Goal: Task Accomplishment & Management: Use online tool/utility

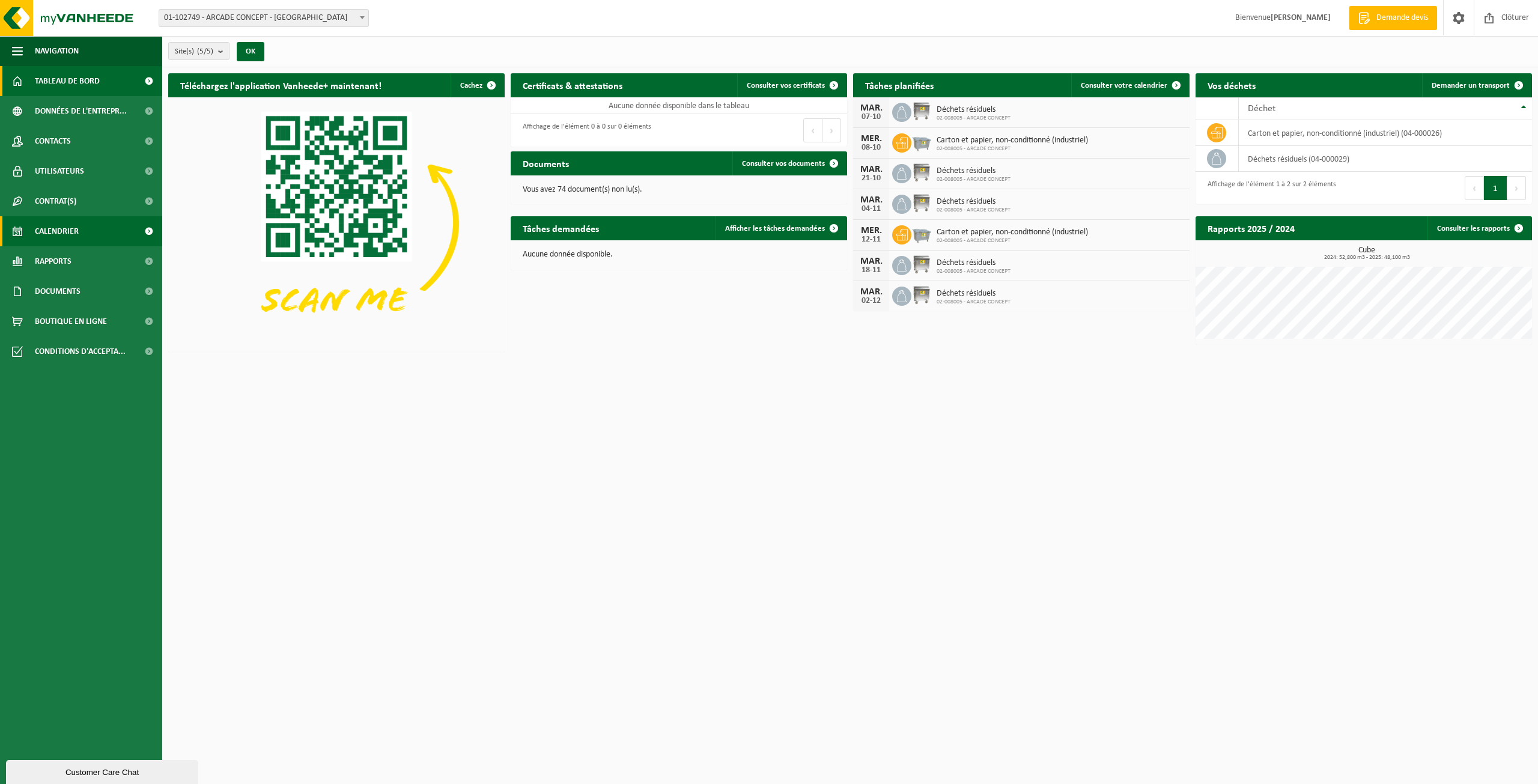
click at [96, 232] on link "Calendrier" at bounding box center [81, 231] width 162 height 30
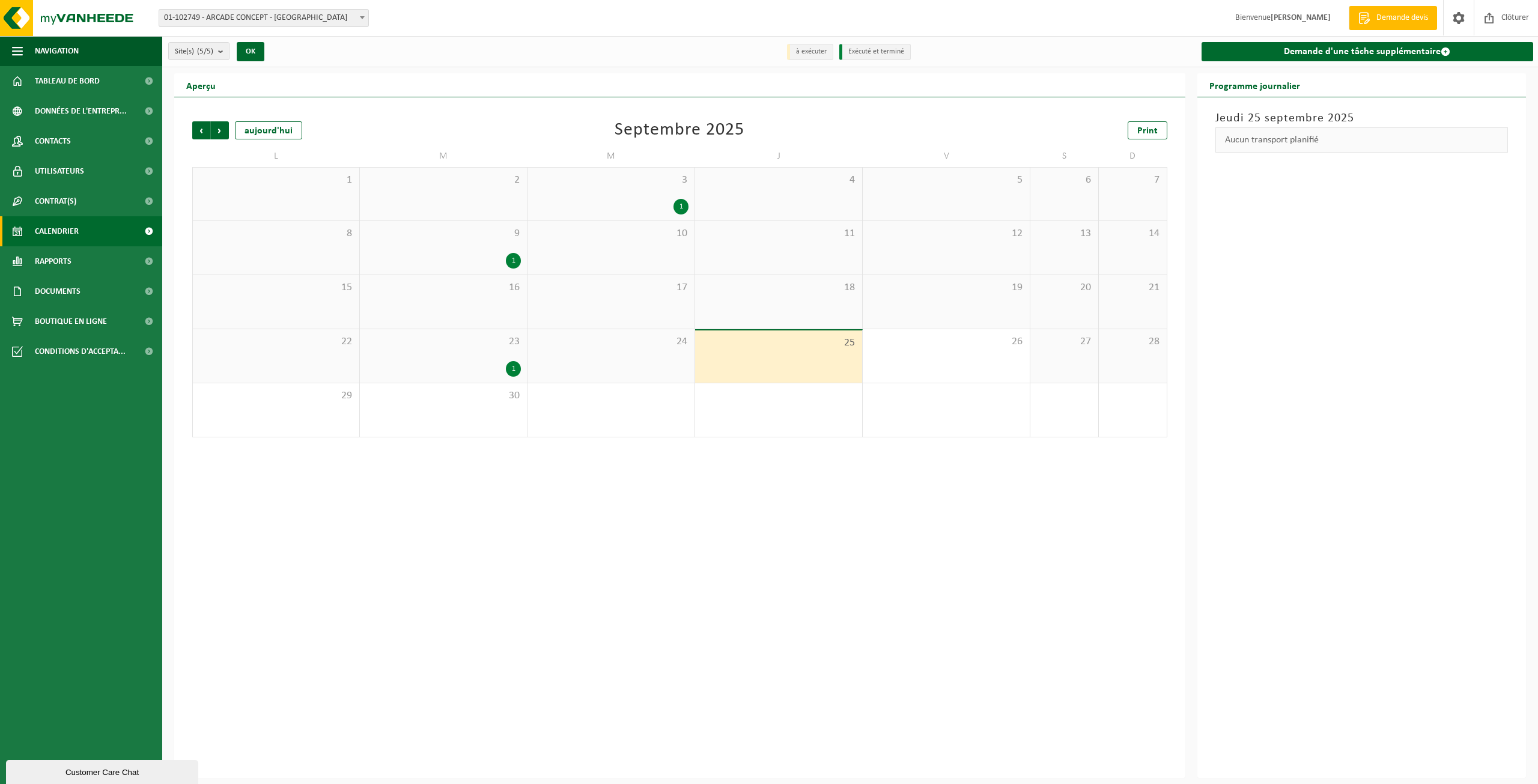
click at [514, 366] on div "1" at bounding box center [513, 369] width 15 height 16
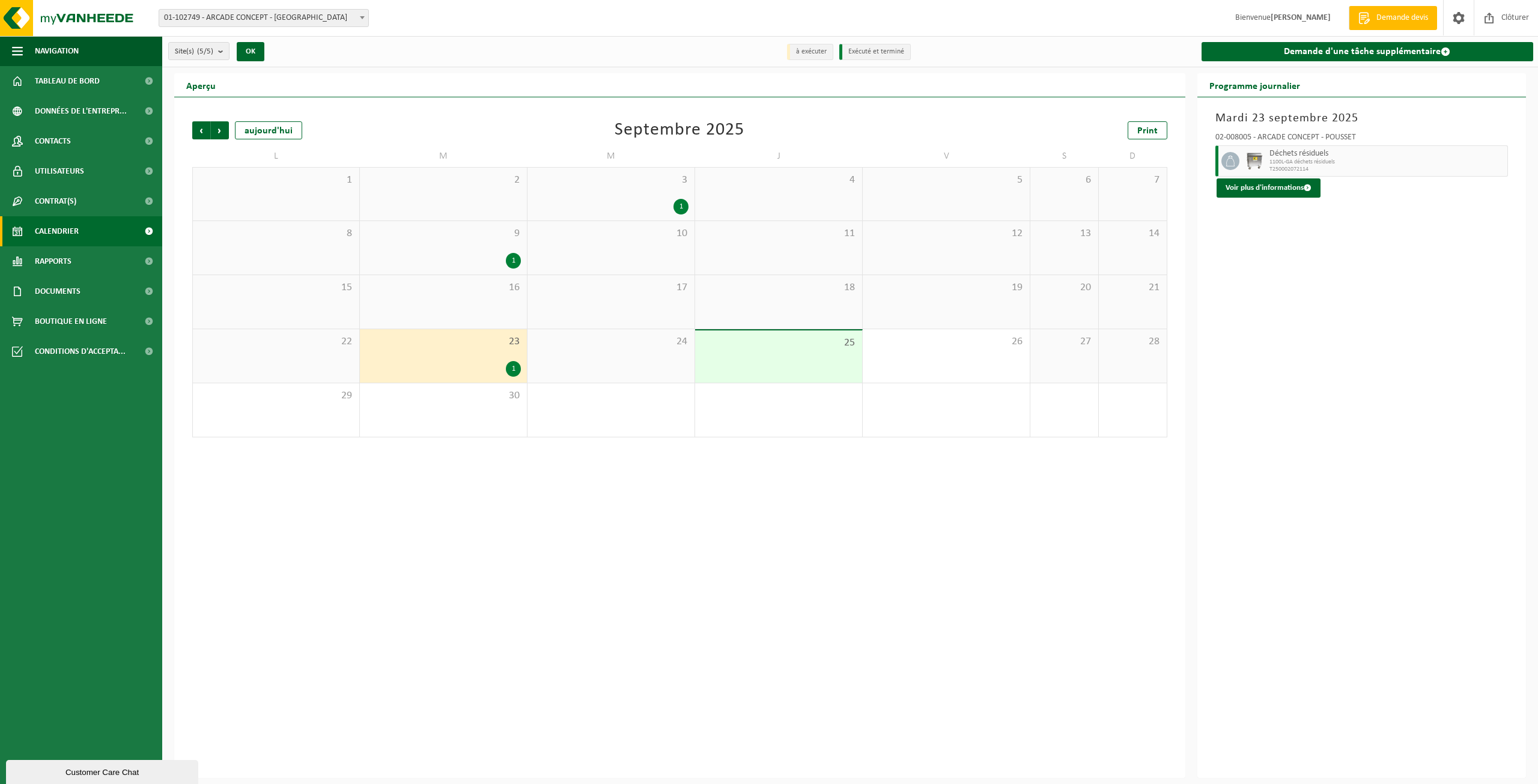
click at [487, 267] on div "1" at bounding box center [443, 261] width 155 height 16
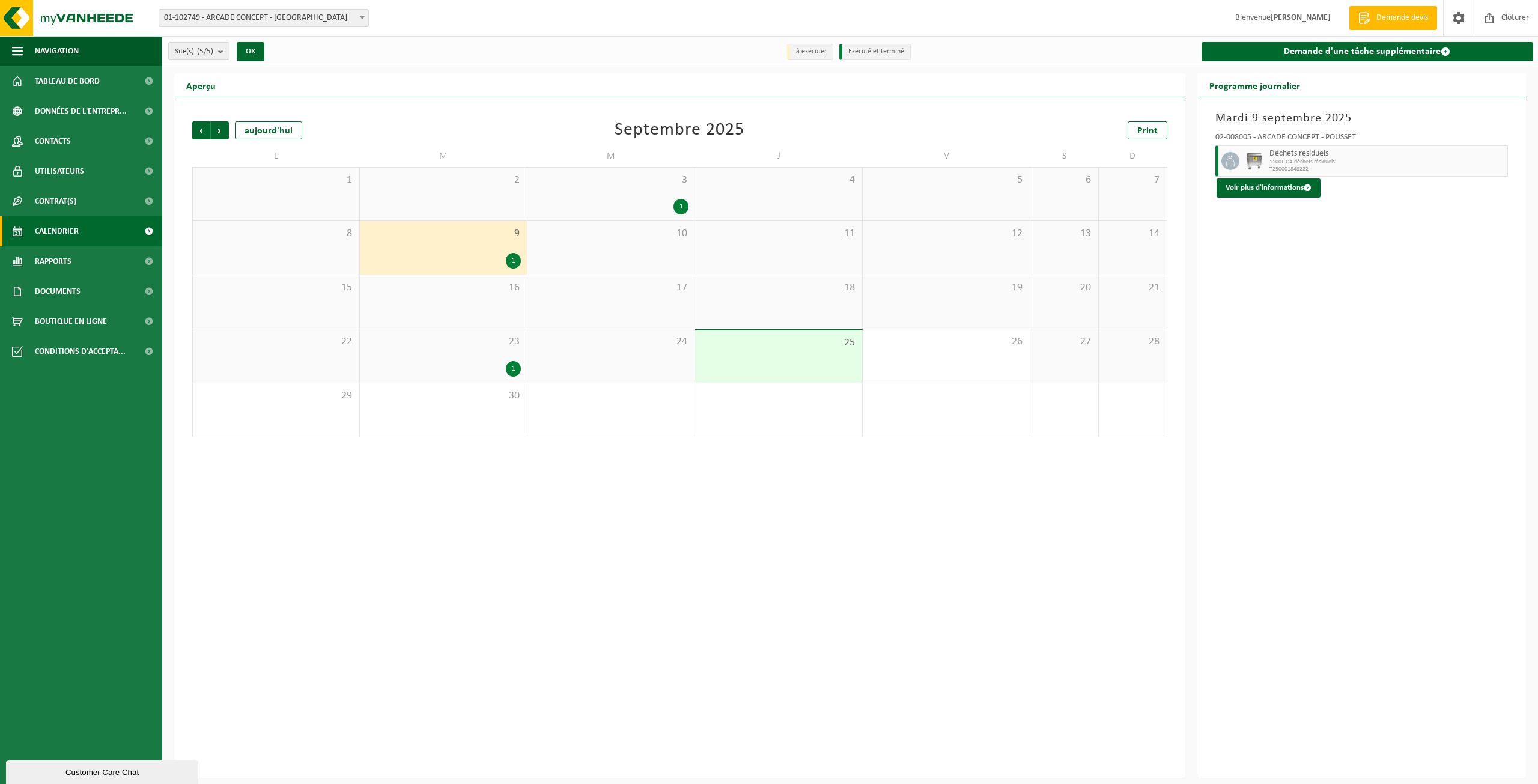
click at [593, 205] on div "1" at bounding box center [611, 206] width 155 height 16
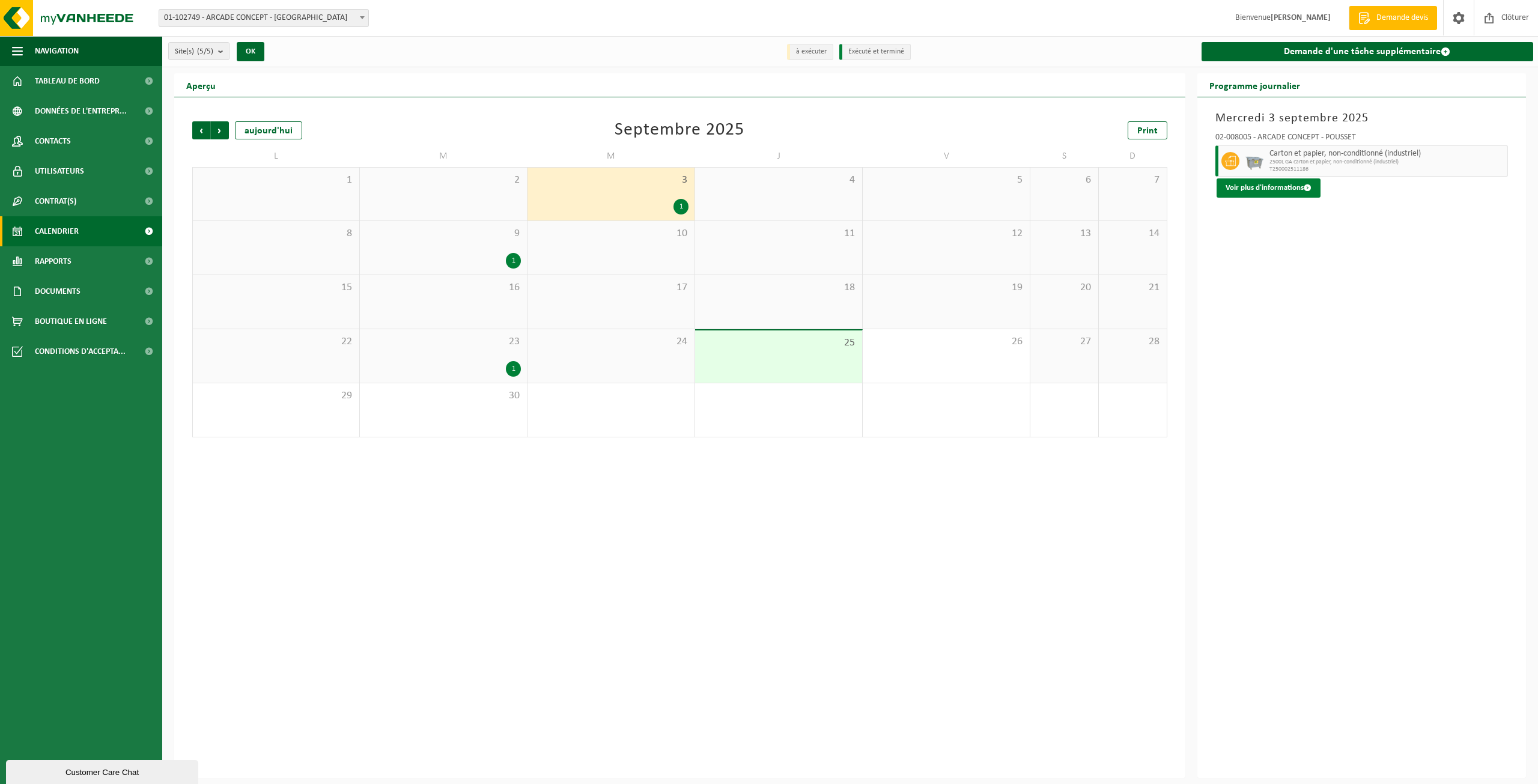
click at [1255, 191] on button "Voir plus d'informations" at bounding box center [1269, 188] width 104 height 19
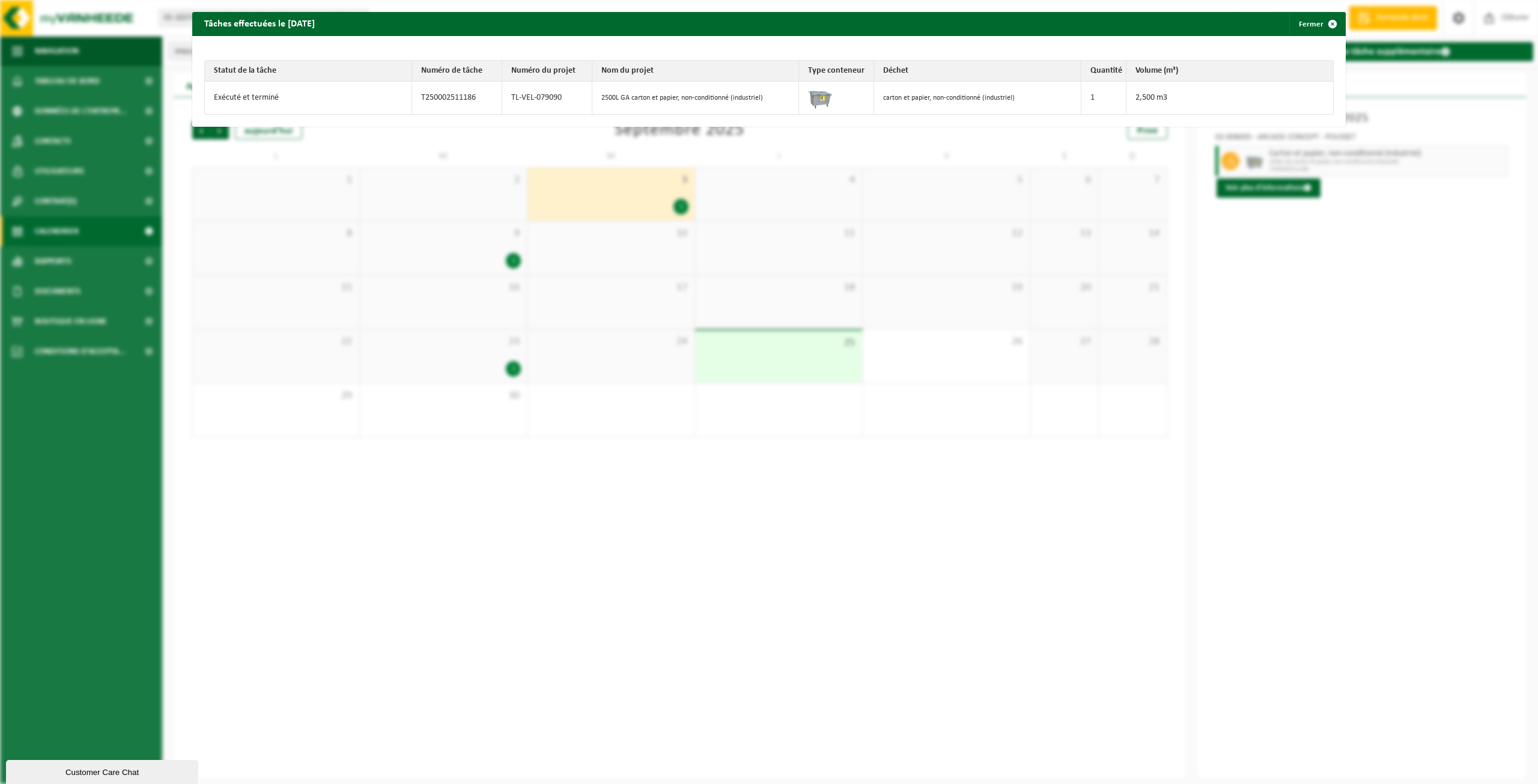
click at [1328, 272] on div "Tâches effectuées le 2025-09-03 Fermer Statut de la tâche Numéro de tâche Numér…" at bounding box center [769, 392] width 1538 height 784
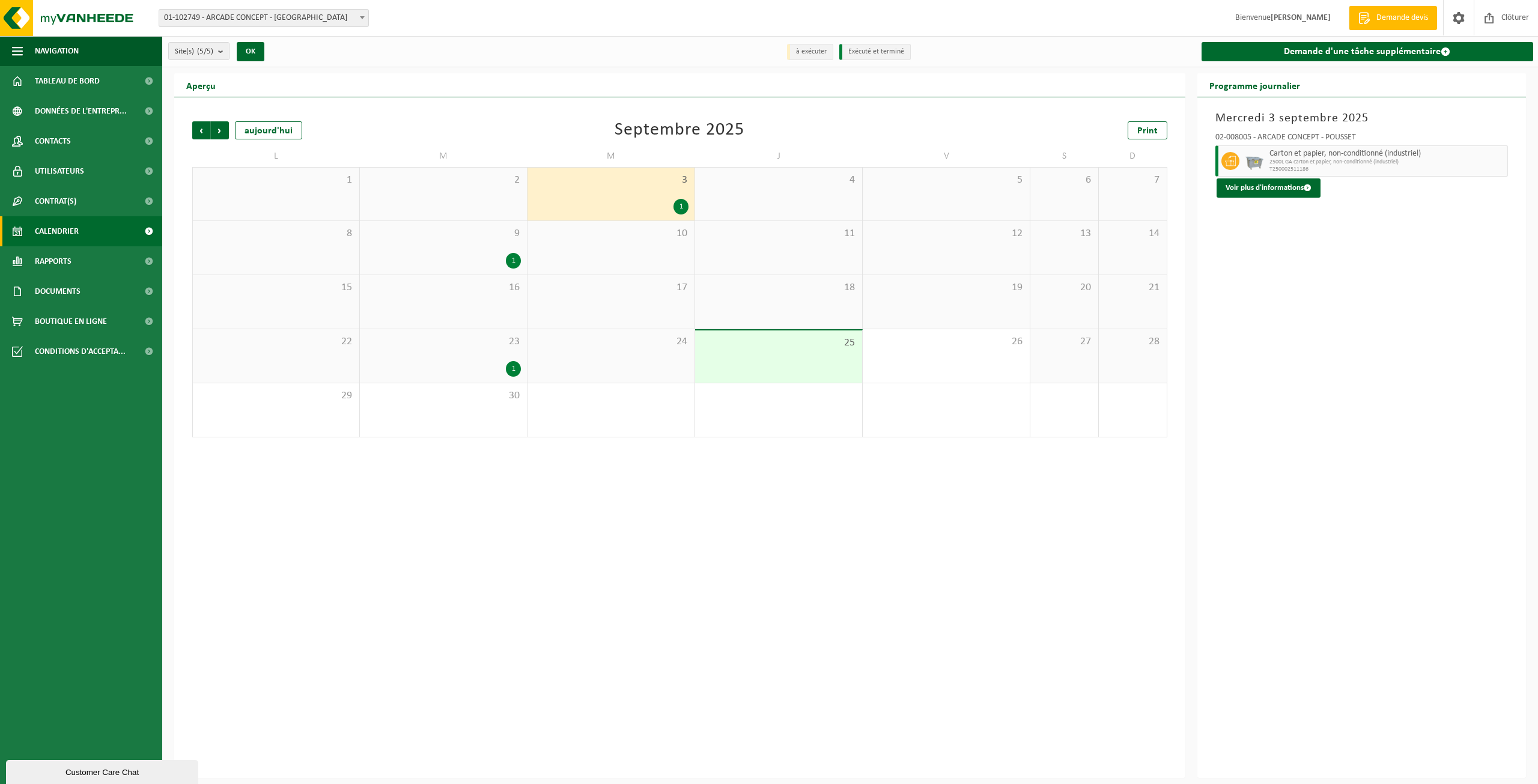
click at [643, 460] on div "Précédent Suivant aujourd'hui Septembre 2025 Print L M M J V S D 1 2 3 1 4 5 6 …" at bounding box center [680, 438] width 1011 height 680
click at [1304, 157] on span "Carton et papier, non-conditionné (industriel)" at bounding box center [1387, 154] width 236 height 10
click at [1236, 159] on span at bounding box center [1230, 161] width 18 height 18
click at [1302, 155] on span "Carton et papier, non-conditionné (industriel)" at bounding box center [1387, 154] width 236 height 10
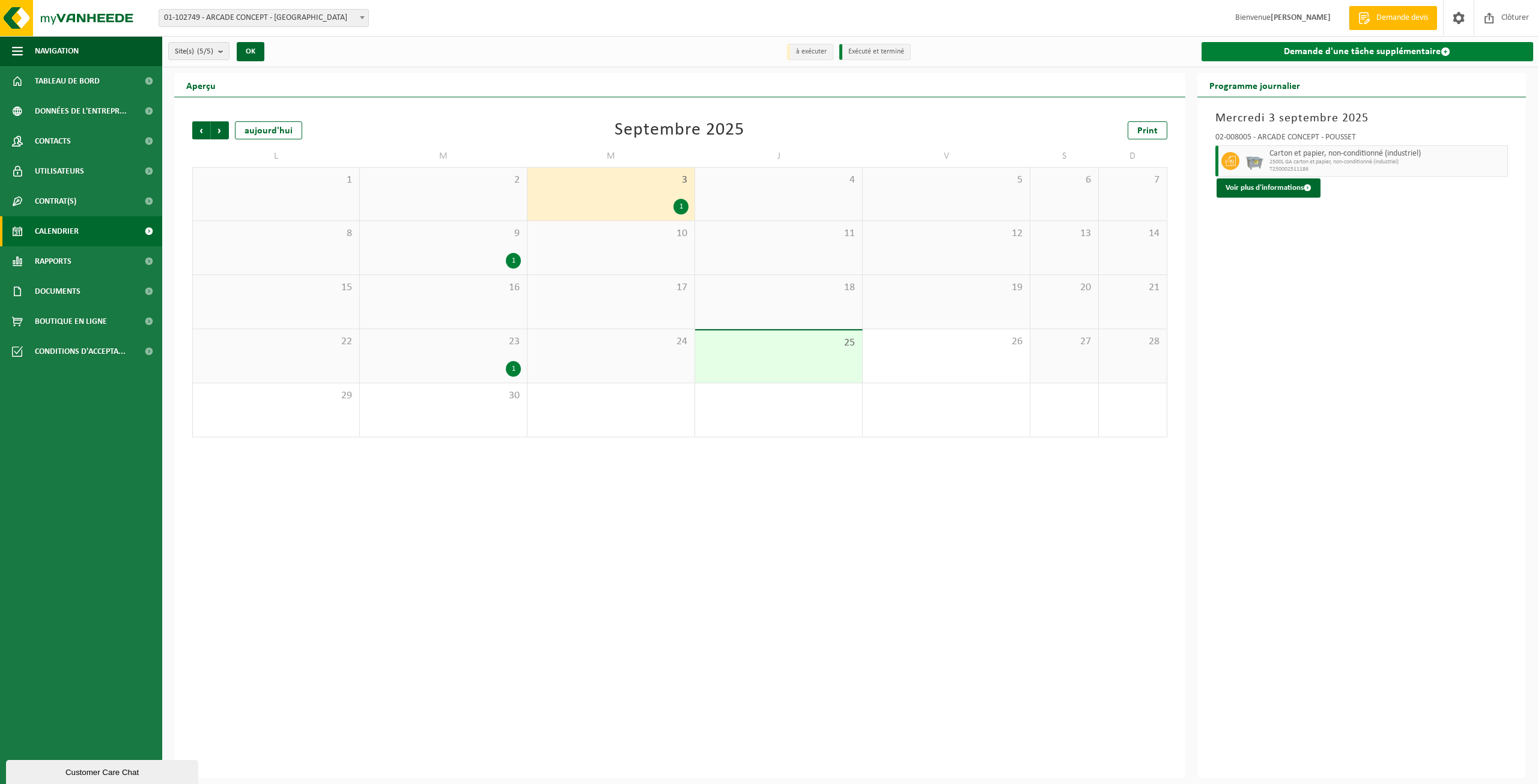
click at [1346, 57] on link "Demande d'une tâche supplémentaire" at bounding box center [1367, 51] width 332 height 19
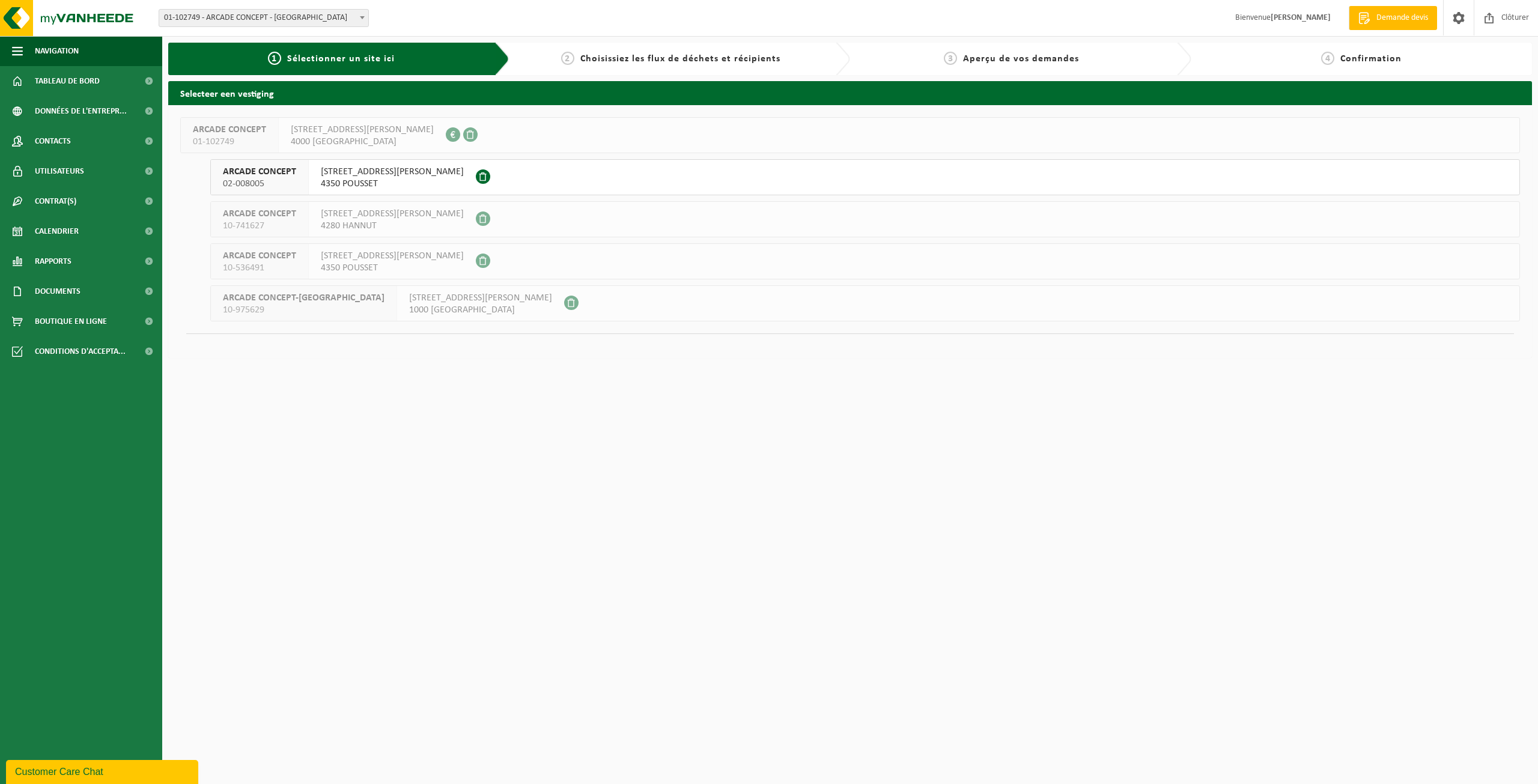
click at [391, 175] on span "RUE HUBERT MANGON 33" at bounding box center [392, 172] width 143 height 12
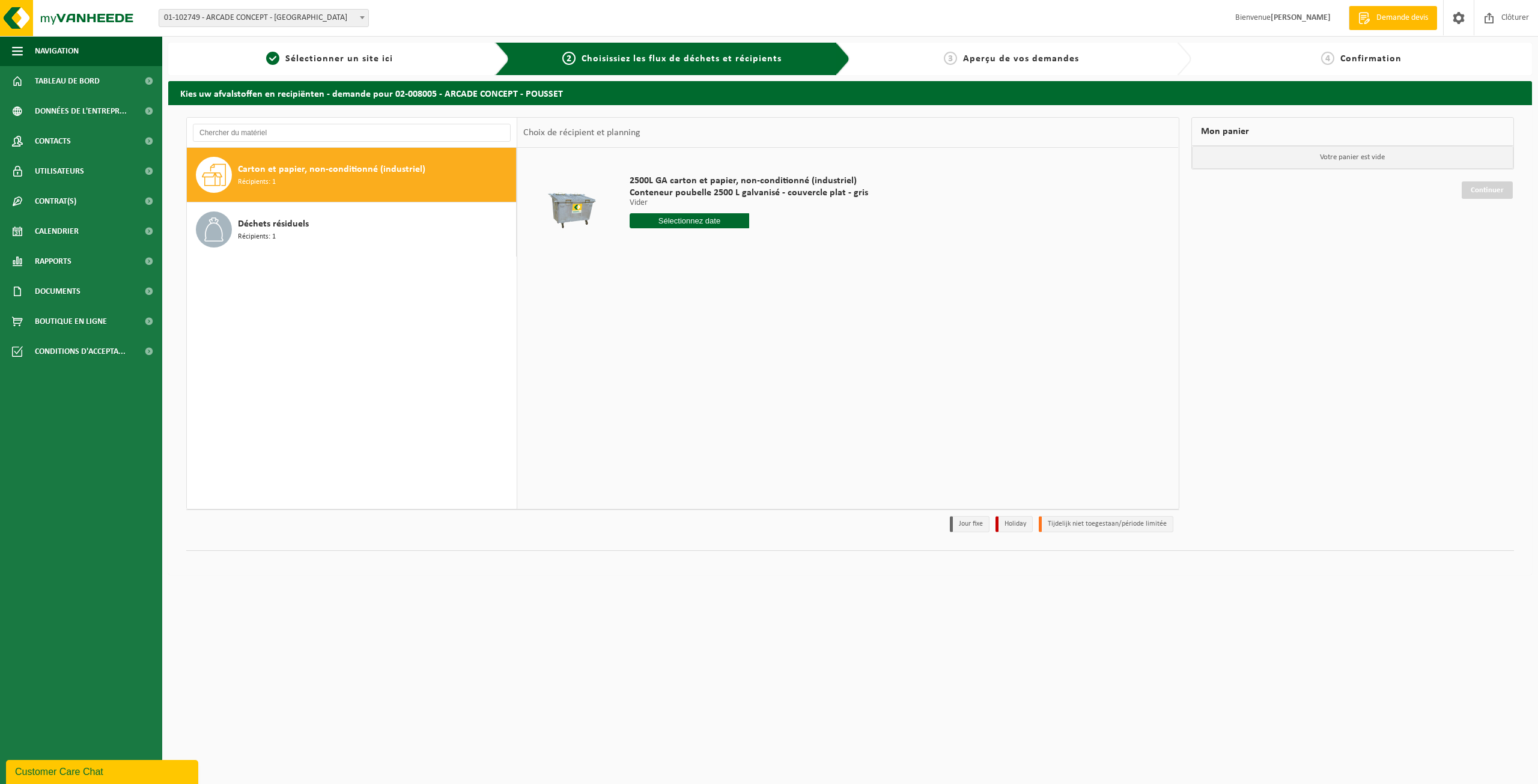
click at [674, 219] on input "text" at bounding box center [689, 220] width 119 height 15
click at [758, 251] on icon at bounding box center [766, 248] width 19 height 19
click at [691, 282] on div "1" at bounding box center [682, 289] width 21 height 19
type input "à partir de [DATE]"
click at [683, 219] on input "à partir de 2025-10-01" at bounding box center [689, 220] width 119 height 15
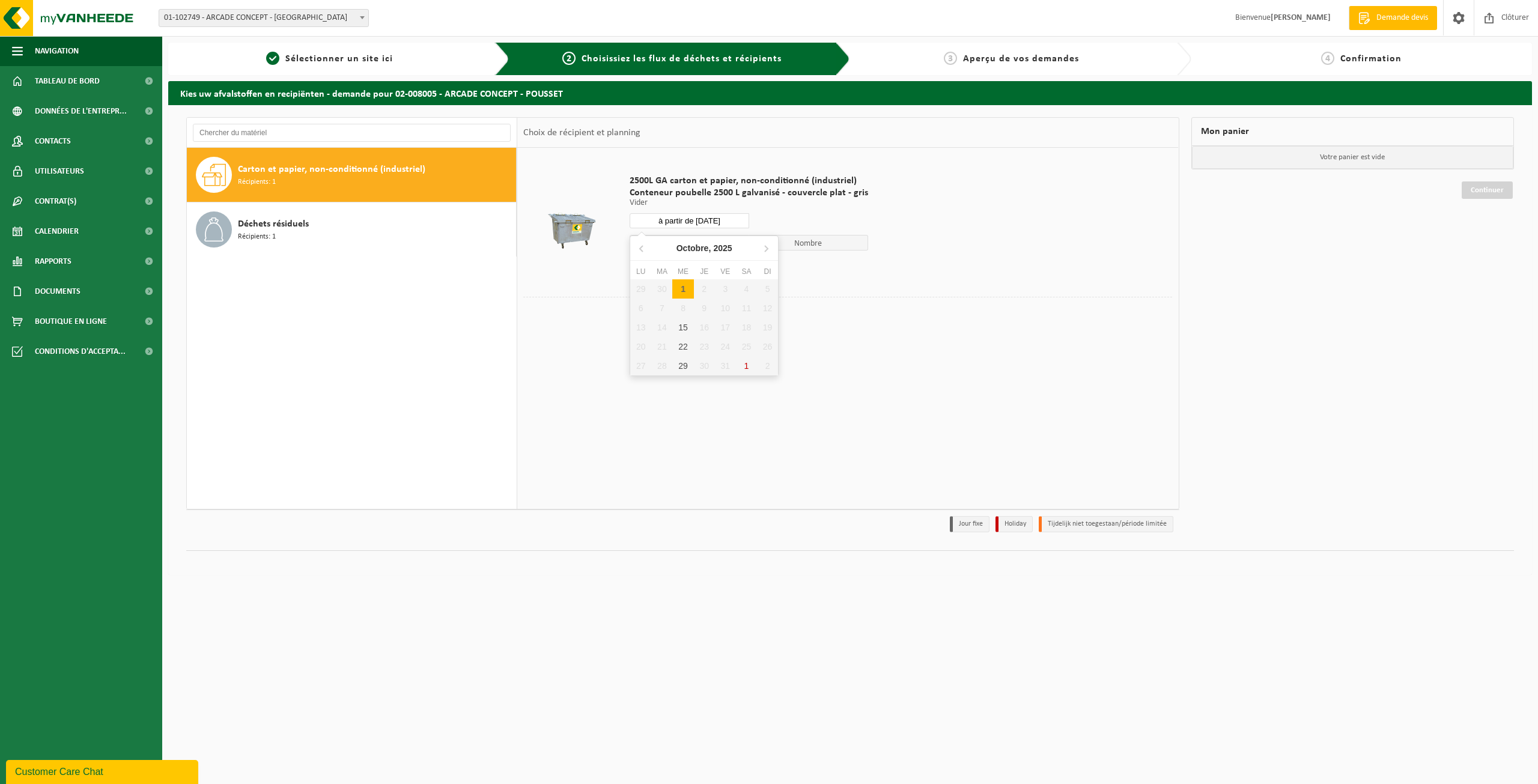
click at [688, 284] on div "1" at bounding box center [682, 289] width 21 height 19
click at [656, 265] on button "Dans le panier" at bounding box center [663, 266] width 64 height 19
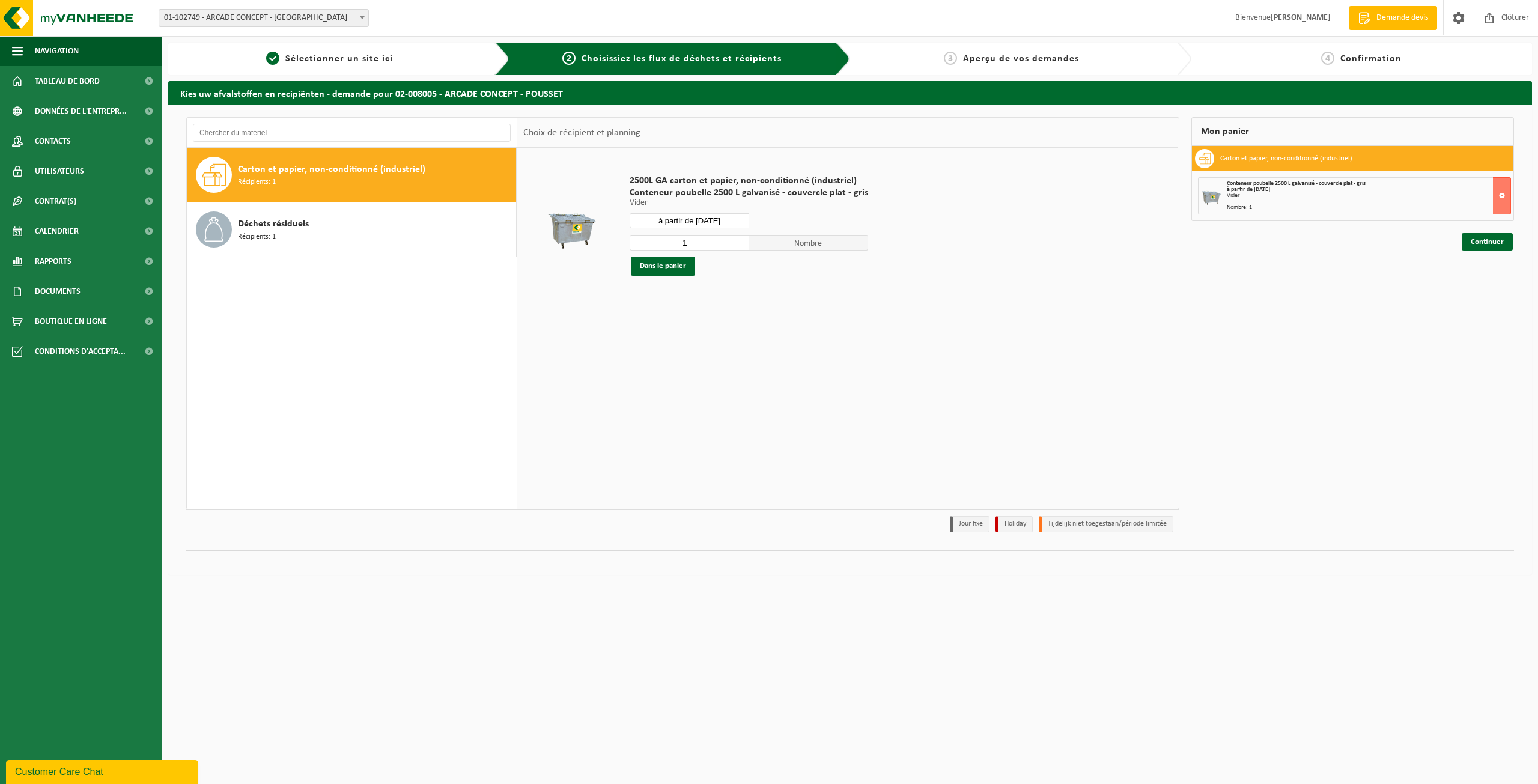
click at [671, 218] on input "à partir de 2025-10-01" at bounding box center [689, 220] width 119 height 15
click at [685, 323] on div "15" at bounding box center [682, 328] width 21 height 19
click at [667, 265] on button "Dans le panier" at bounding box center [663, 266] width 64 height 19
click at [672, 222] on input "à partir de 2025-10-15" at bounding box center [689, 220] width 119 height 15
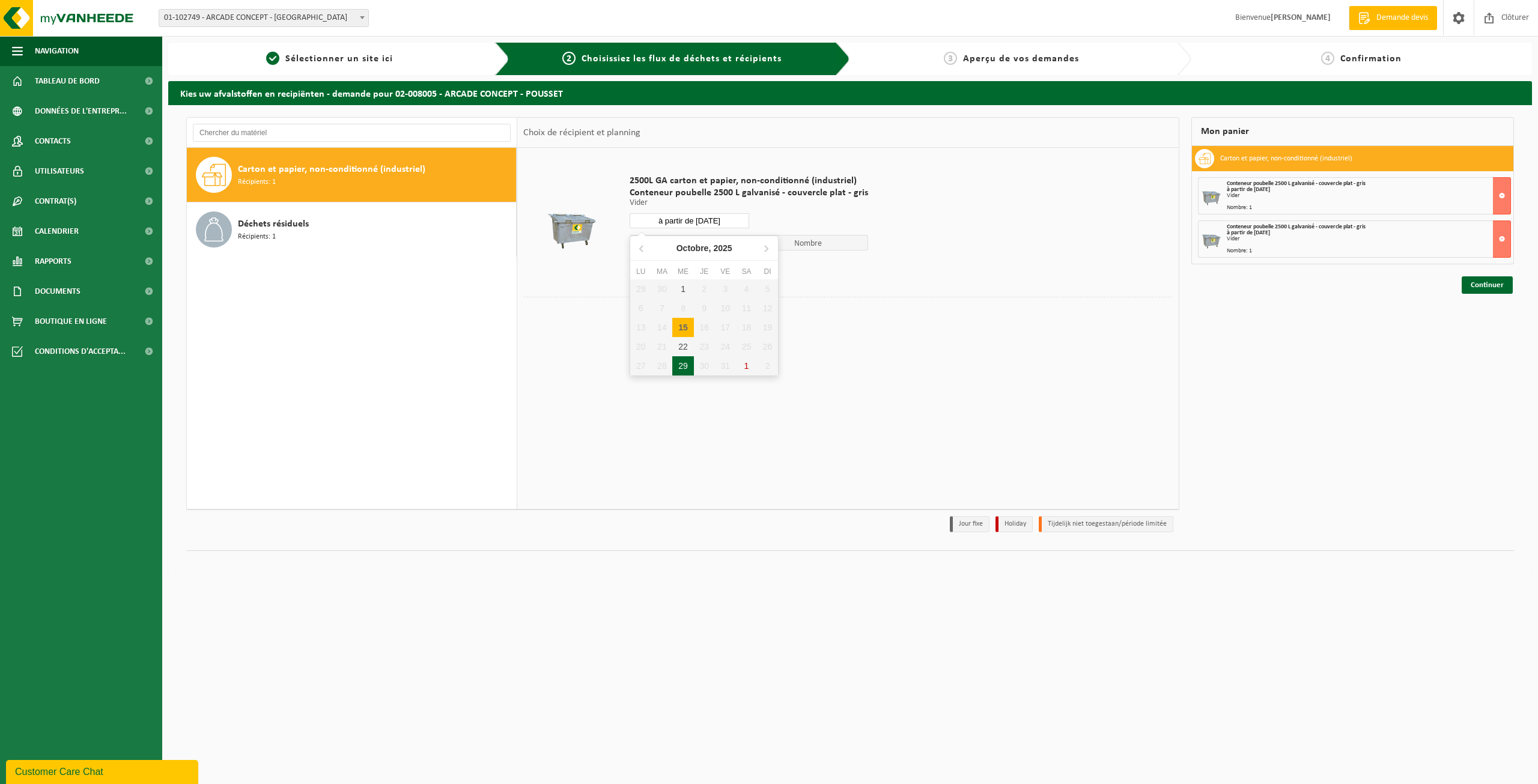
click at [684, 363] on div "29" at bounding box center [682, 366] width 21 height 19
click at [675, 266] on button "Dans le panier" at bounding box center [663, 266] width 64 height 19
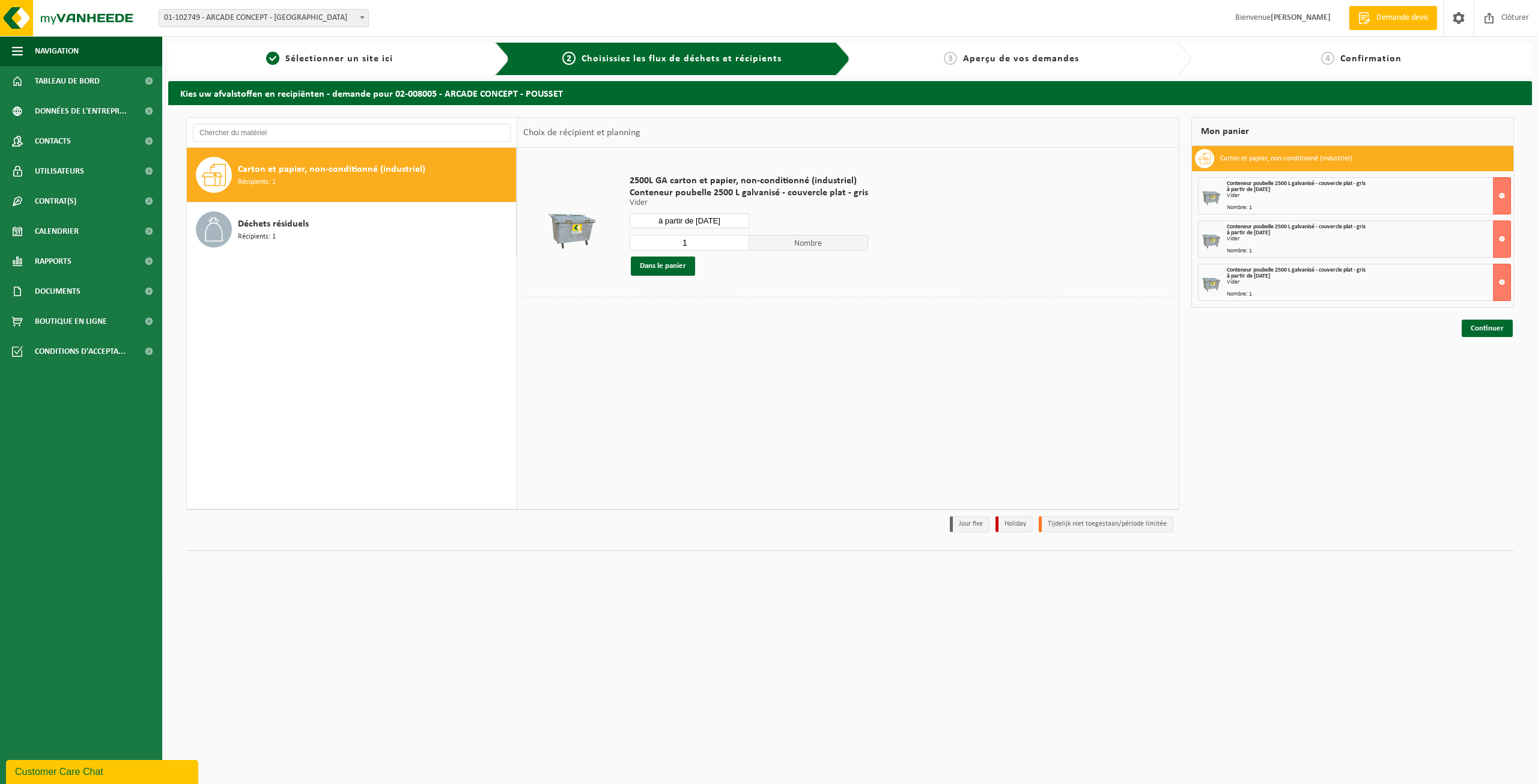
click at [690, 212] on div "2500L GA carton et papier, non-conditionné (industriel) Conteneur poubelle 2500…" at bounding box center [749, 225] width 251 height 125
click at [697, 223] on input "à partir de 2025-10-29" at bounding box center [689, 220] width 119 height 15
click at [764, 251] on icon at bounding box center [766, 248] width 19 height 19
click at [661, 327] on div "27 28 29 30 31 1 2 3 4 5 6 7 8 9 10 11 12 13 14 15 16 17 18 19 20 21 22 23 24 2…" at bounding box center [704, 327] width 148 height 96
click at [688, 341] on div "19" at bounding box center [682, 347] width 21 height 19
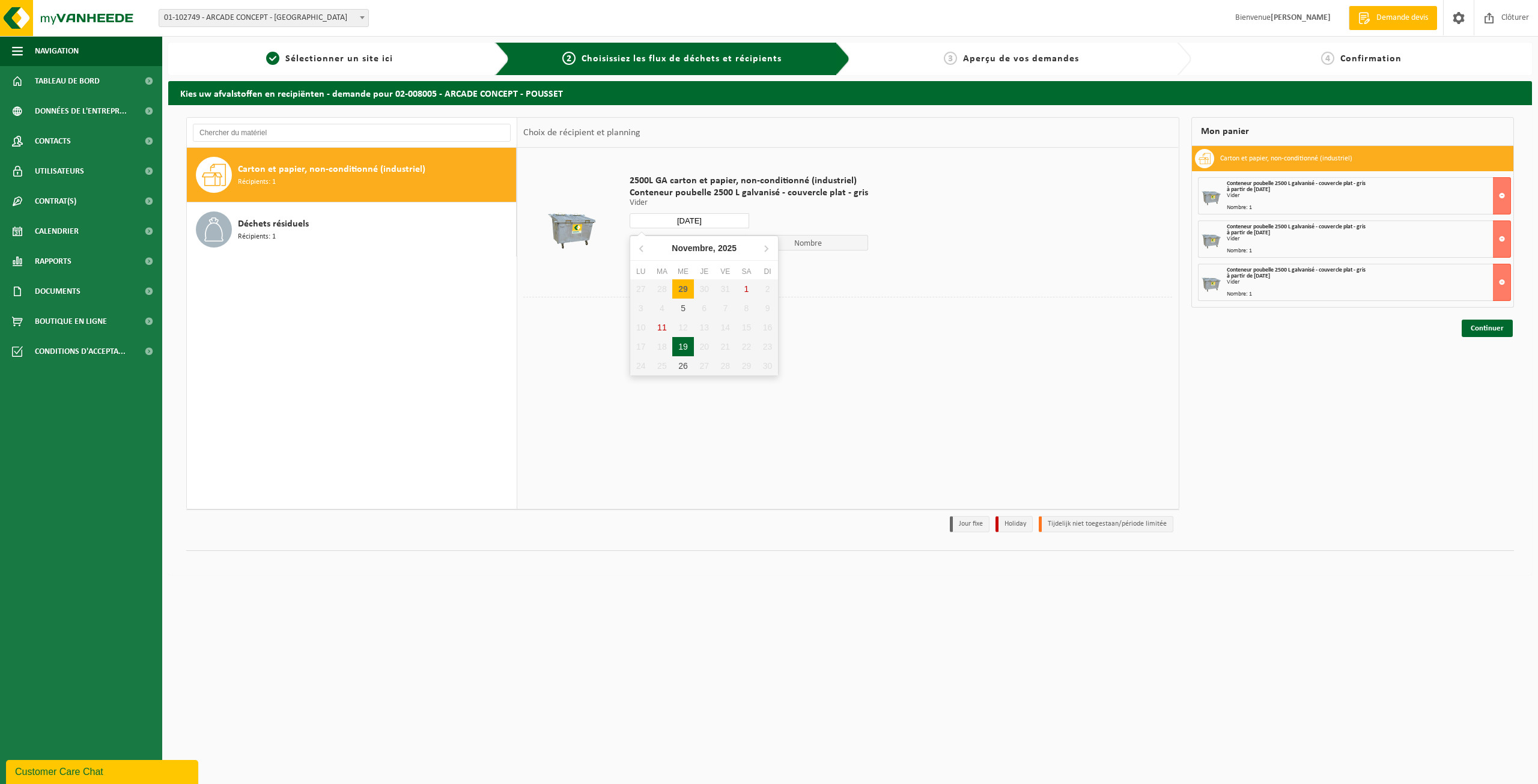
type input "à partir de 2025-11-19"
click at [663, 266] on button "Dans le panier" at bounding box center [663, 266] width 64 height 19
click at [733, 221] on input "à partir de 2025-11-19" at bounding box center [689, 220] width 119 height 15
click at [762, 251] on icon at bounding box center [766, 248] width 19 height 19
click at [940, 398] on div "2500L GA carton et papier, non-conditionné (industriel) Conteneur poubelle 2500…" at bounding box center [847, 328] width 661 height 360
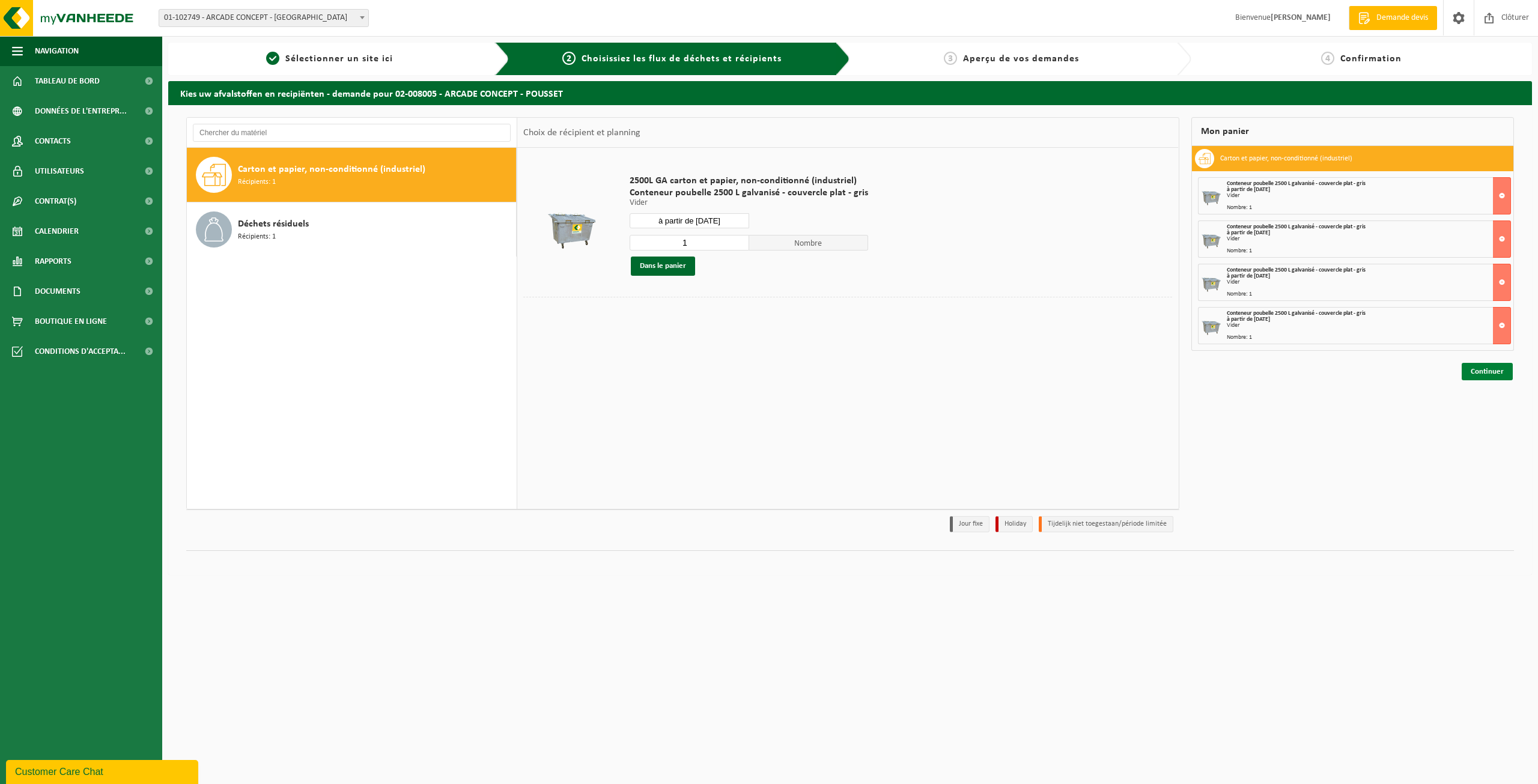
click at [1494, 372] on link "Continuer" at bounding box center [1487, 371] width 51 height 18
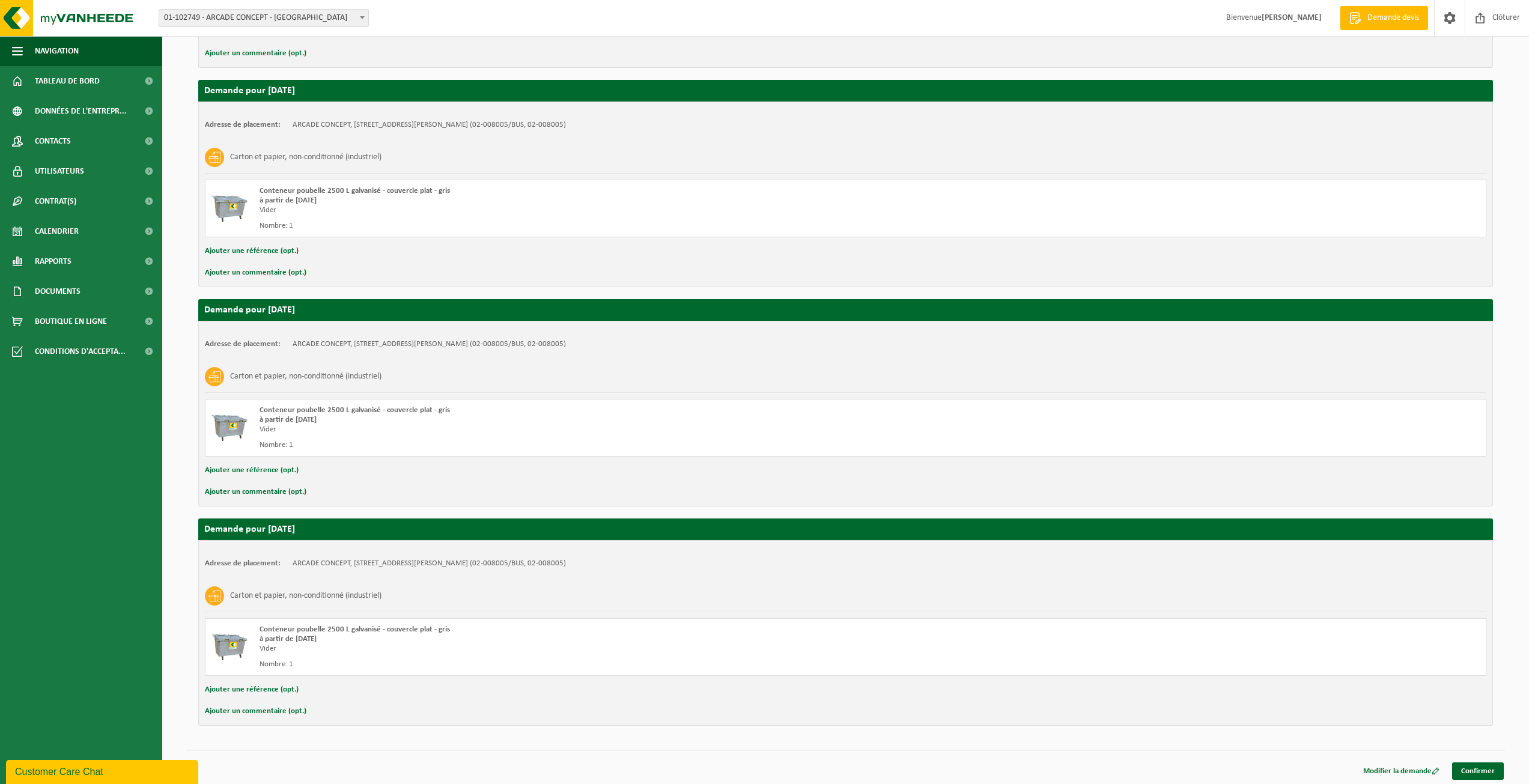
scroll to position [389, 0]
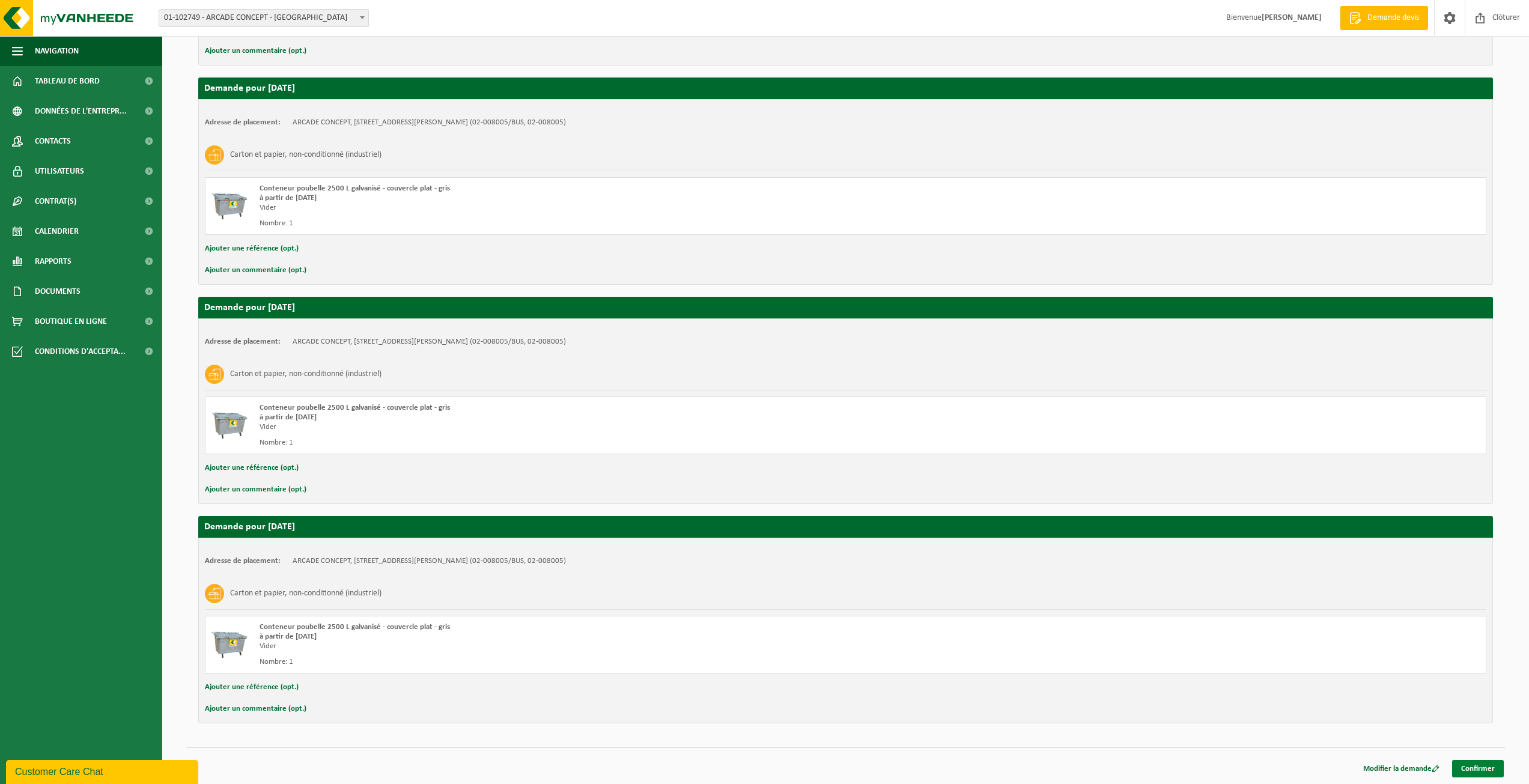
click at [1459, 768] on link "Confirmer" at bounding box center [1478, 768] width 51 height 18
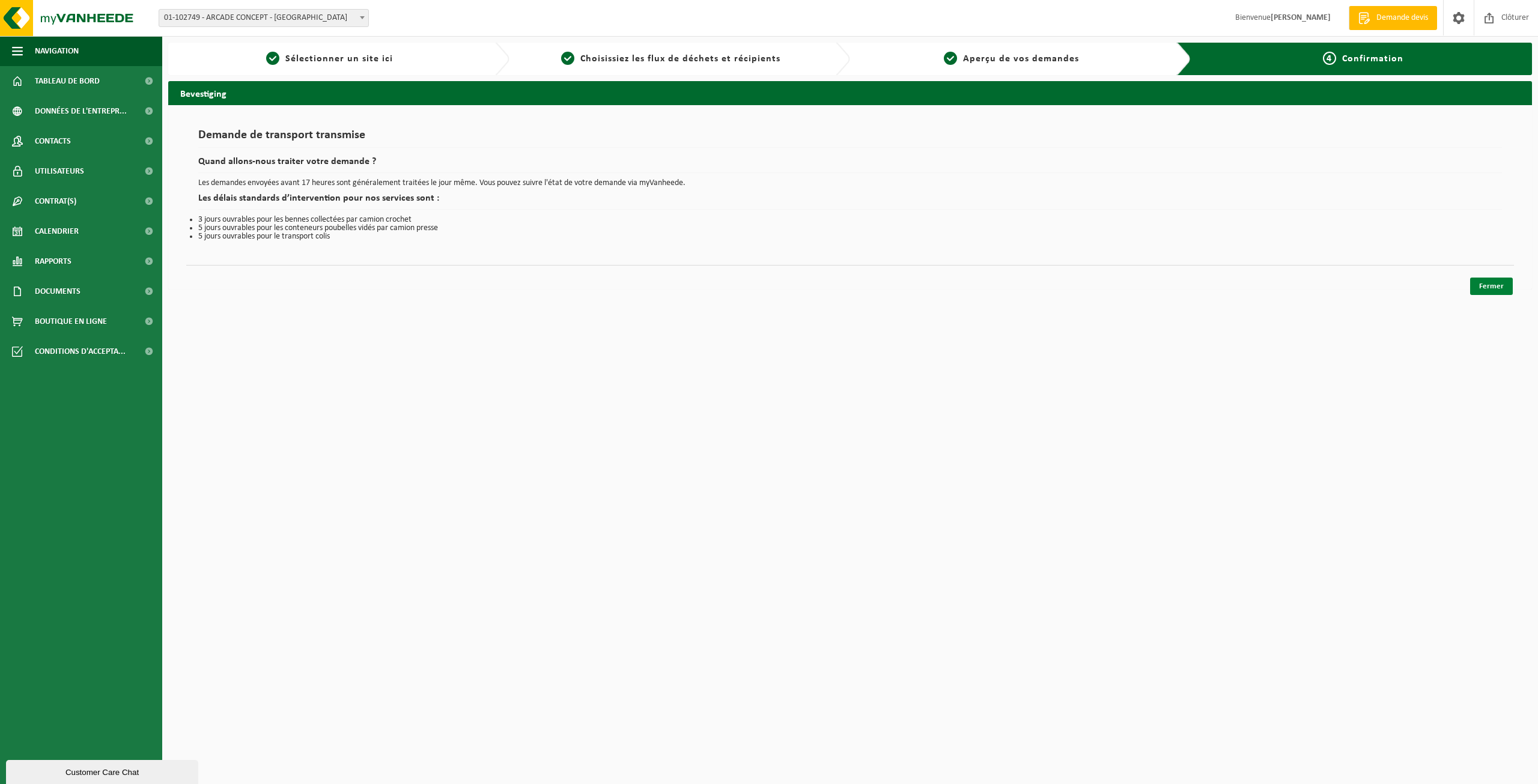
click at [1482, 282] on link "Fermer" at bounding box center [1491, 286] width 42 height 18
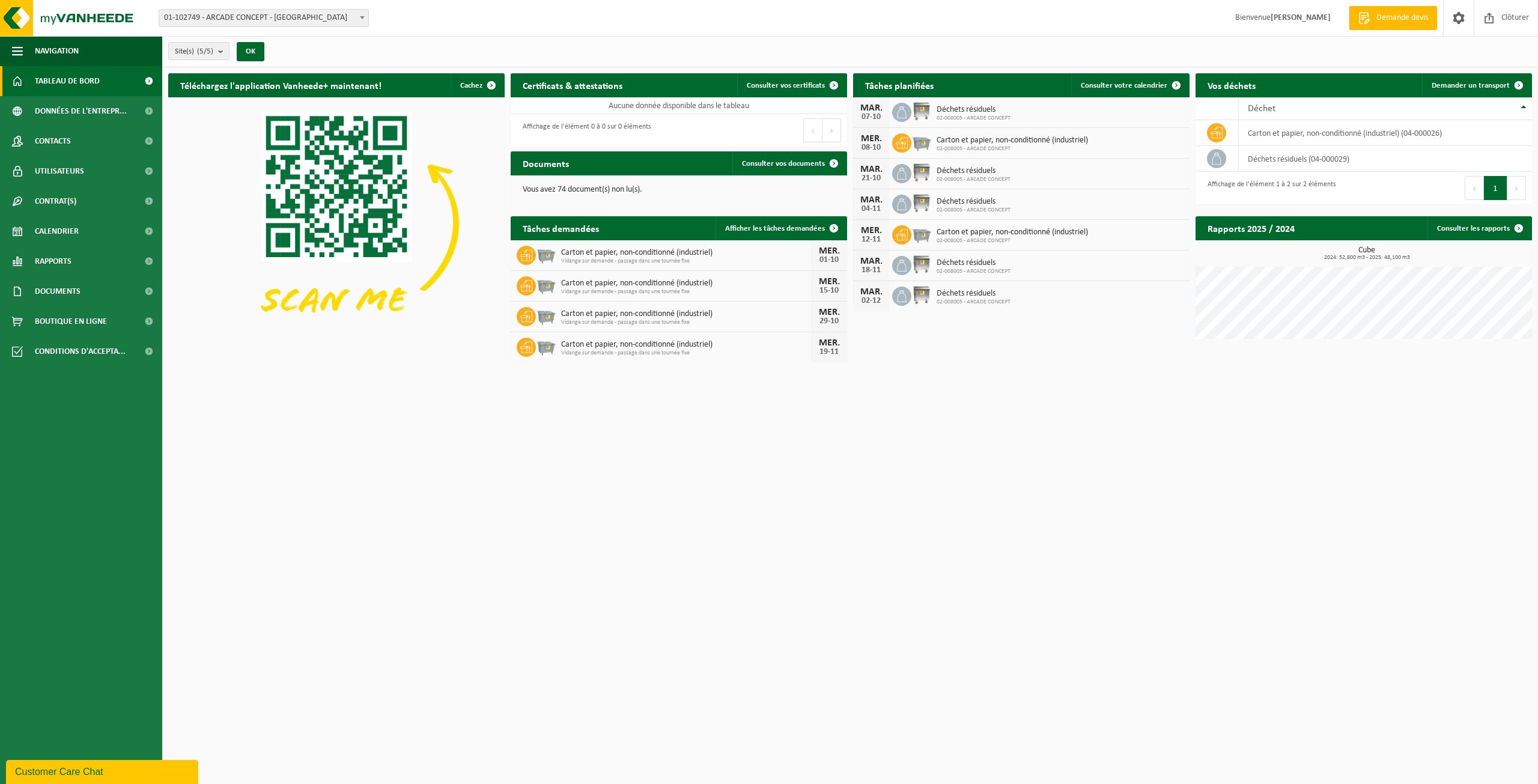
click at [979, 141] on span "Carton et papier, non-conditionné (industriel)" at bounding box center [1012, 140] width 151 height 10
click at [78, 229] on span "Calendrier" at bounding box center [57, 231] width 44 height 30
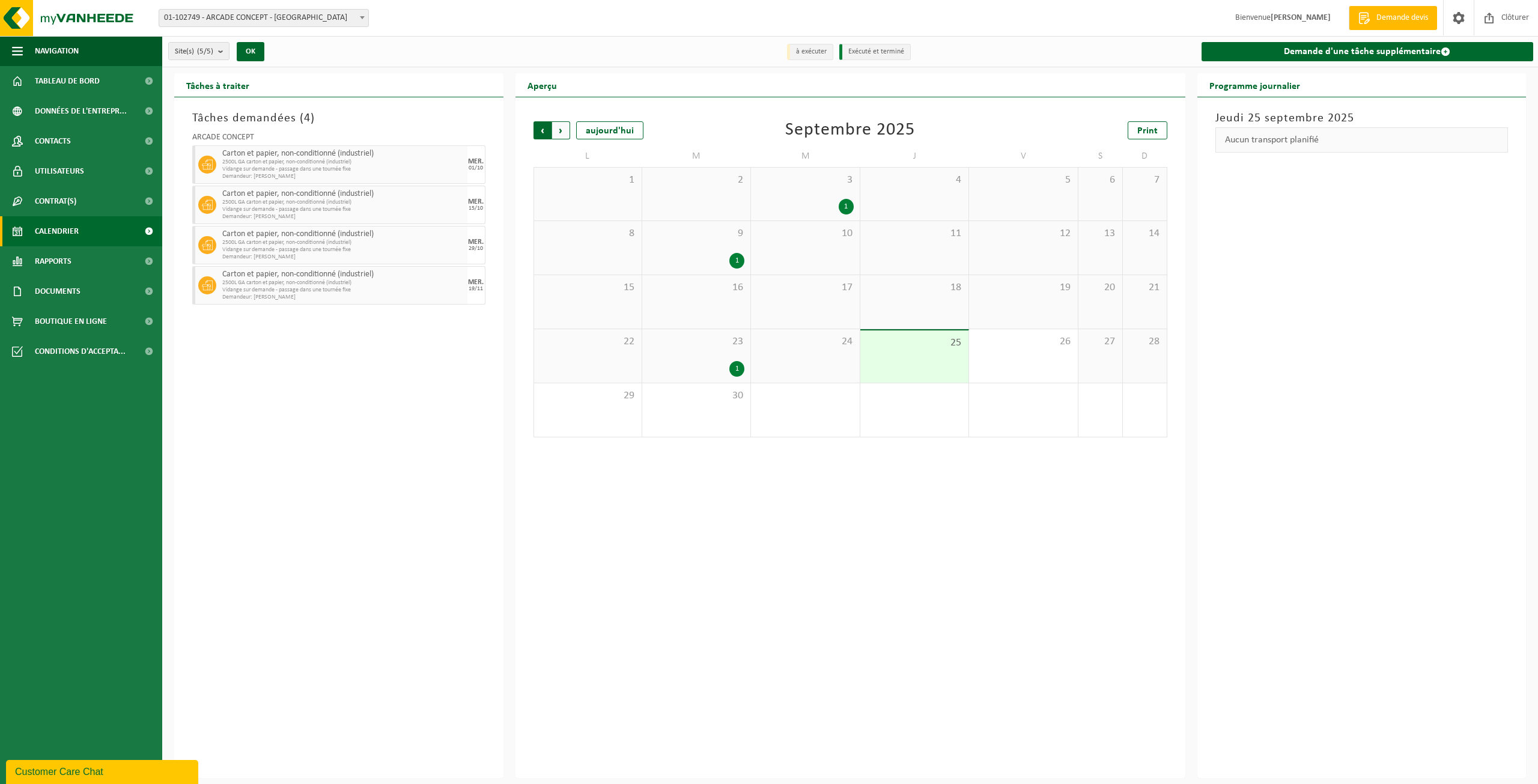
click at [559, 126] on span "Suivant" at bounding box center [561, 130] width 18 height 18
click at [539, 135] on span "Précédent" at bounding box center [543, 130] width 18 height 18
click at [382, 163] on span "2500L GA carton et papier, non-conditionné (industriel)" at bounding box center [343, 162] width 242 height 7
click at [366, 162] on span "2500L GA carton et papier, non-conditionné (industriel)" at bounding box center [343, 162] width 242 height 7
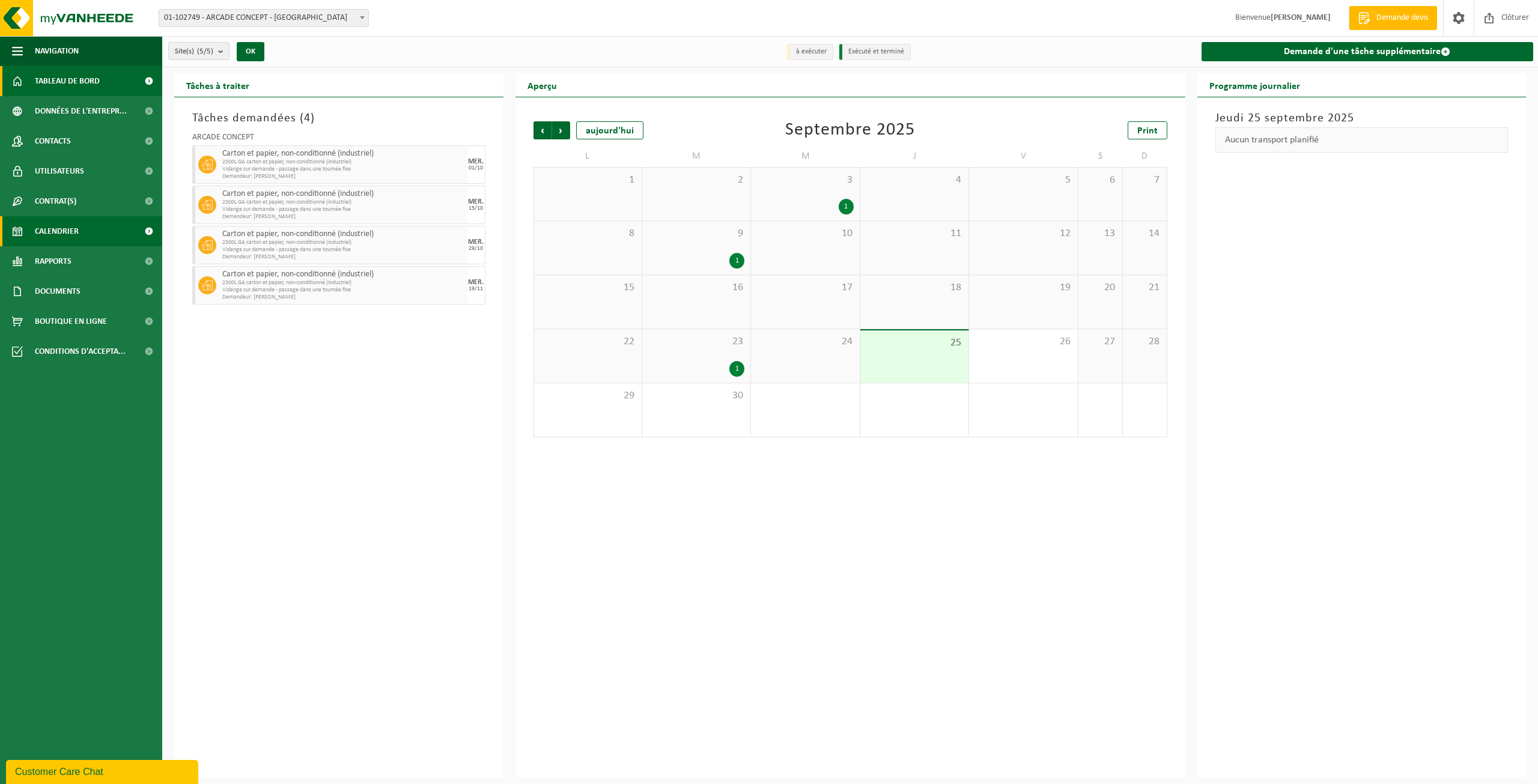
click at [62, 85] on span "Tableau de bord" at bounding box center [67, 81] width 65 height 30
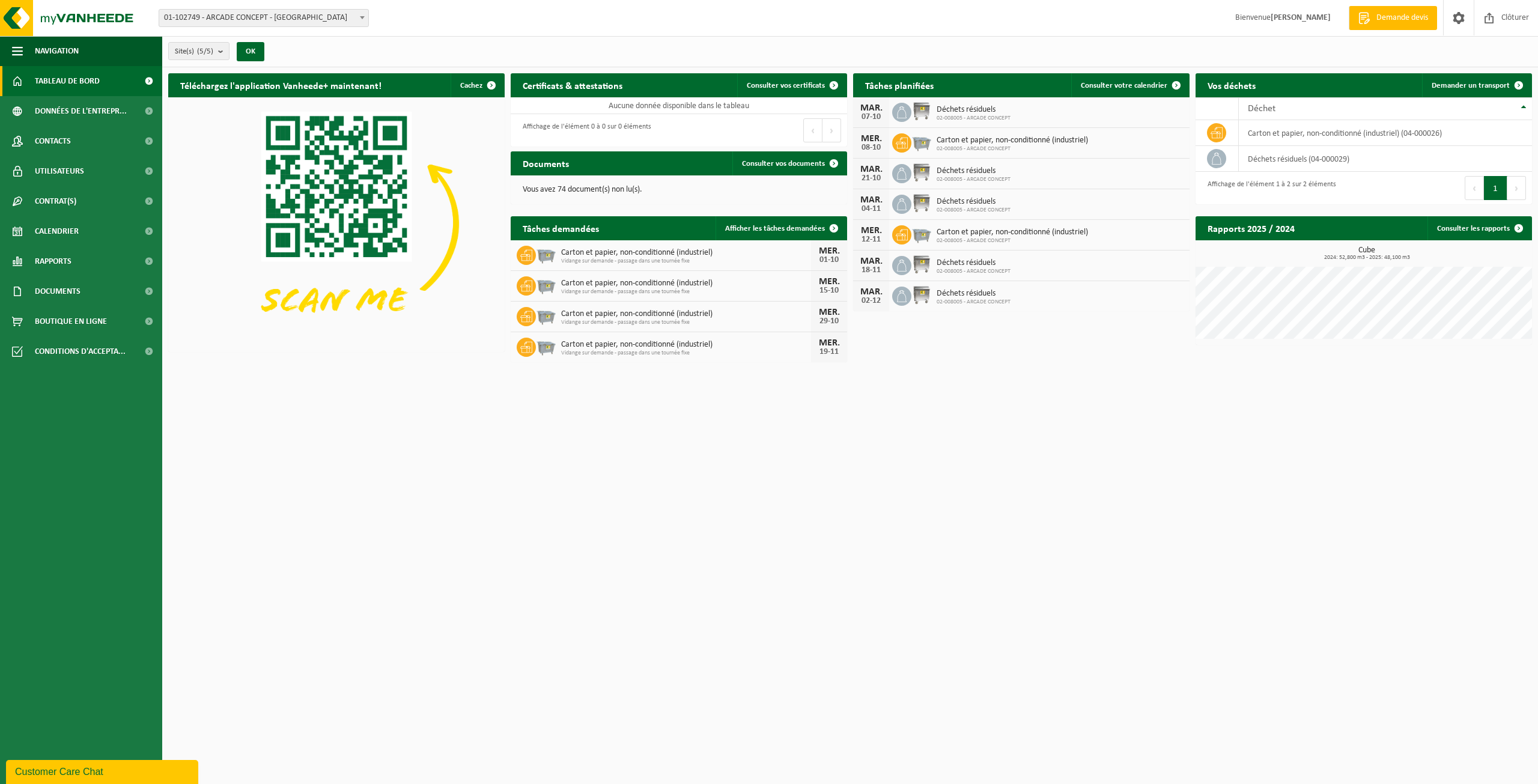
click at [797, 246] on div "Carton et papier, non-conditionné (industriel) Vidange sur demande - passage da…" at bounding box center [683, 255] width 256 height 19
click at [833, 227] on span at bounding box center [834, 228] width 24 height 24
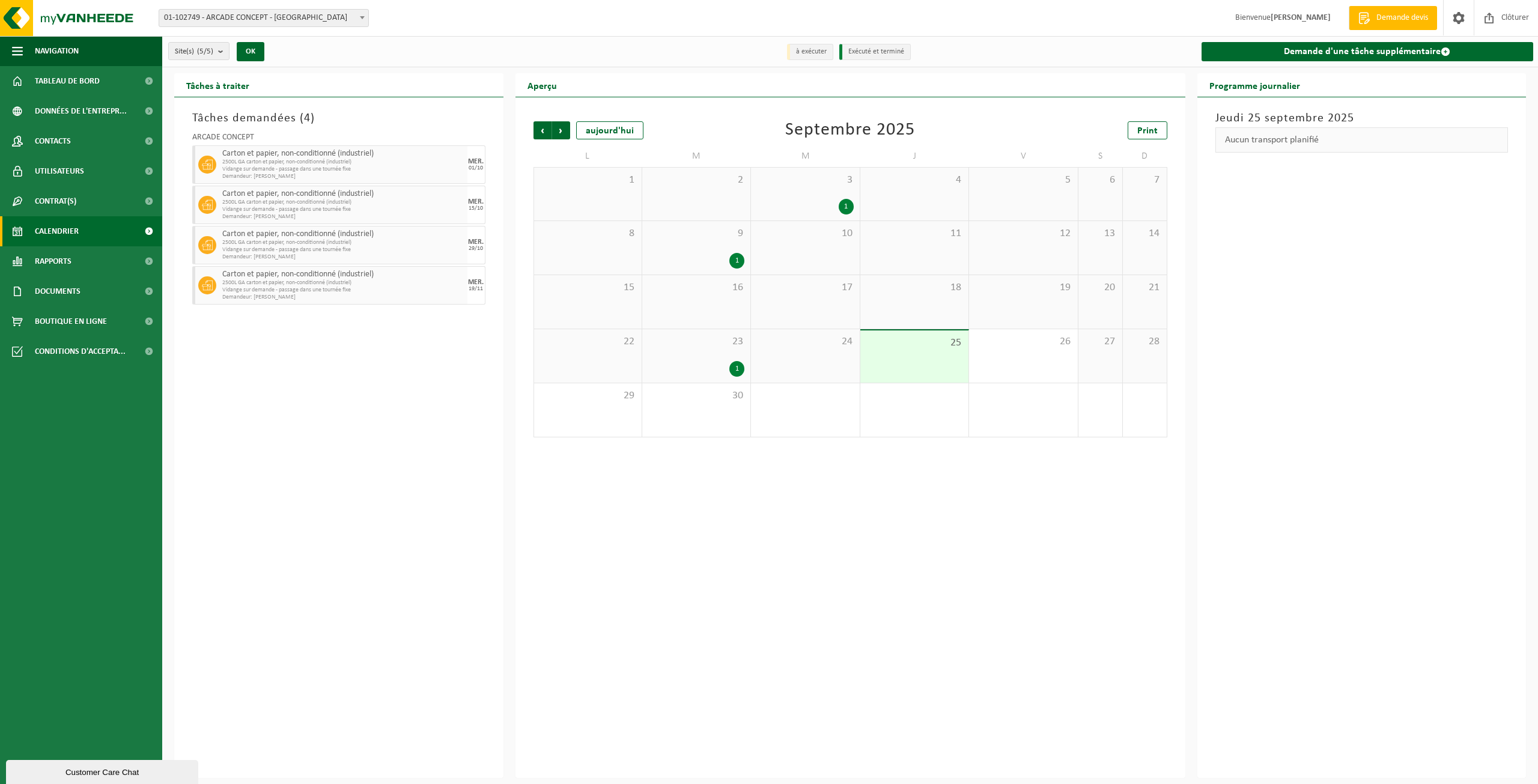
click at [415, 174] on span "Demandeur: [PERSON_NAME]" at bounding box center [343, 177] width 242 height 7
click at [476, 165] on div "01/10" at bounding box center [476, 168] width 15 height 6
click at [431, 166] on span "Vidange sur demande - passage dans une tournée fixe" at bounding box center [343, 170] width 242 height 7
drag, startPoint x: 431, startPoint y: 165, endPoint x: 1467, endPoint y: 301, distance: 1044.9
click at [1467, 301] on div "Jeudi 25 septembre 2025 Aucun transport planifié" at bounding box center [1362, 438] width 329 height 680
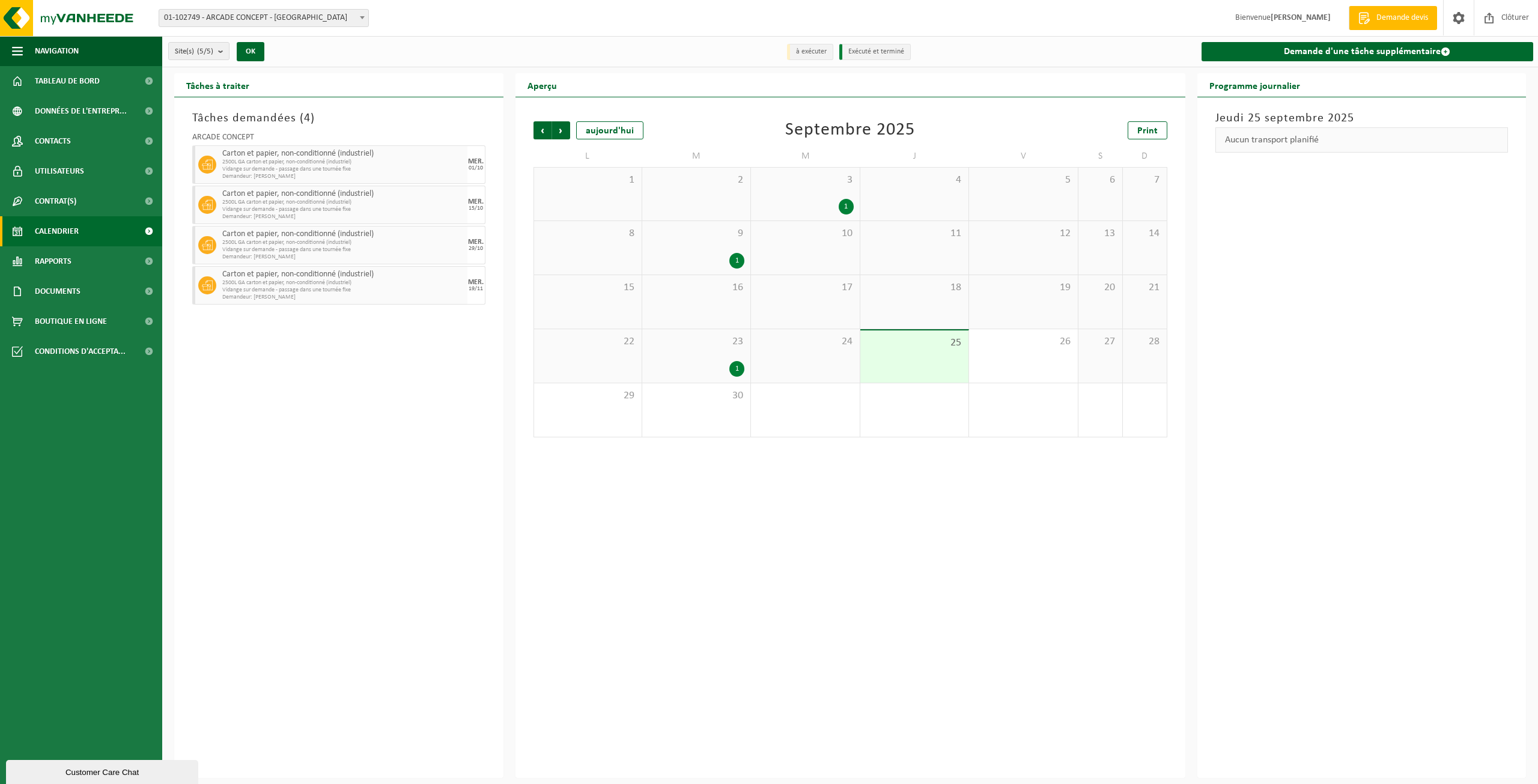
click at [801, 56] on li "à exécuter" at bounding box center [810, 51] width 46 height 16
click at [387, 159] on span "2500L GA carton et papier, non-conditionné (industriel)" at bounding box center [343, 162] width 242 height 7
click at [389, 171] on span "Vidange sur demande - passage dans une tournée fixe" at bounding box center [343, 170] width 242 height 7
click at [1460, 17] on span at bounding box center [1459, 18] width 18 height 36
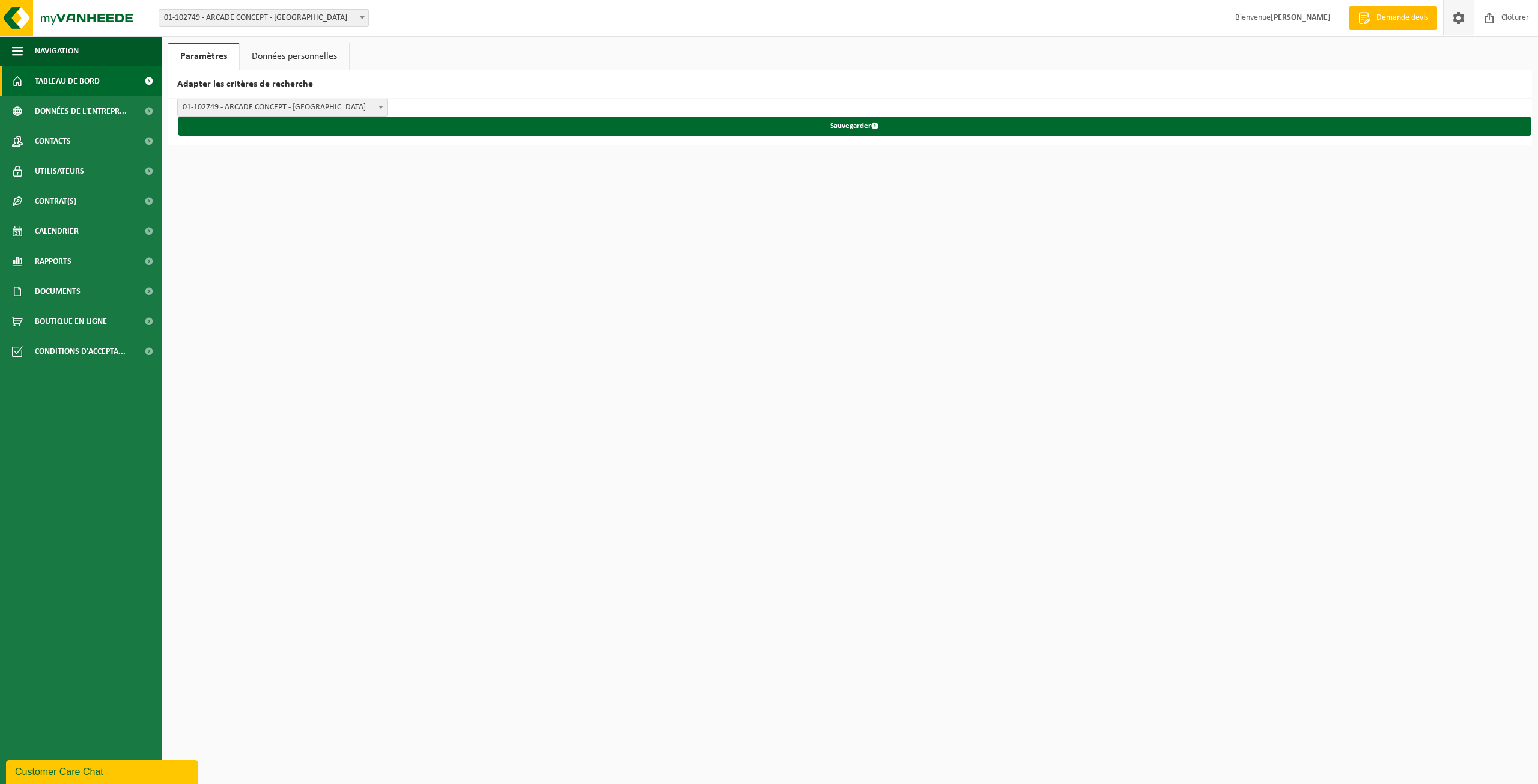
click at [61, 81] on span "Tableau de bord" at bounding box center [67, 81] width 65 height 30
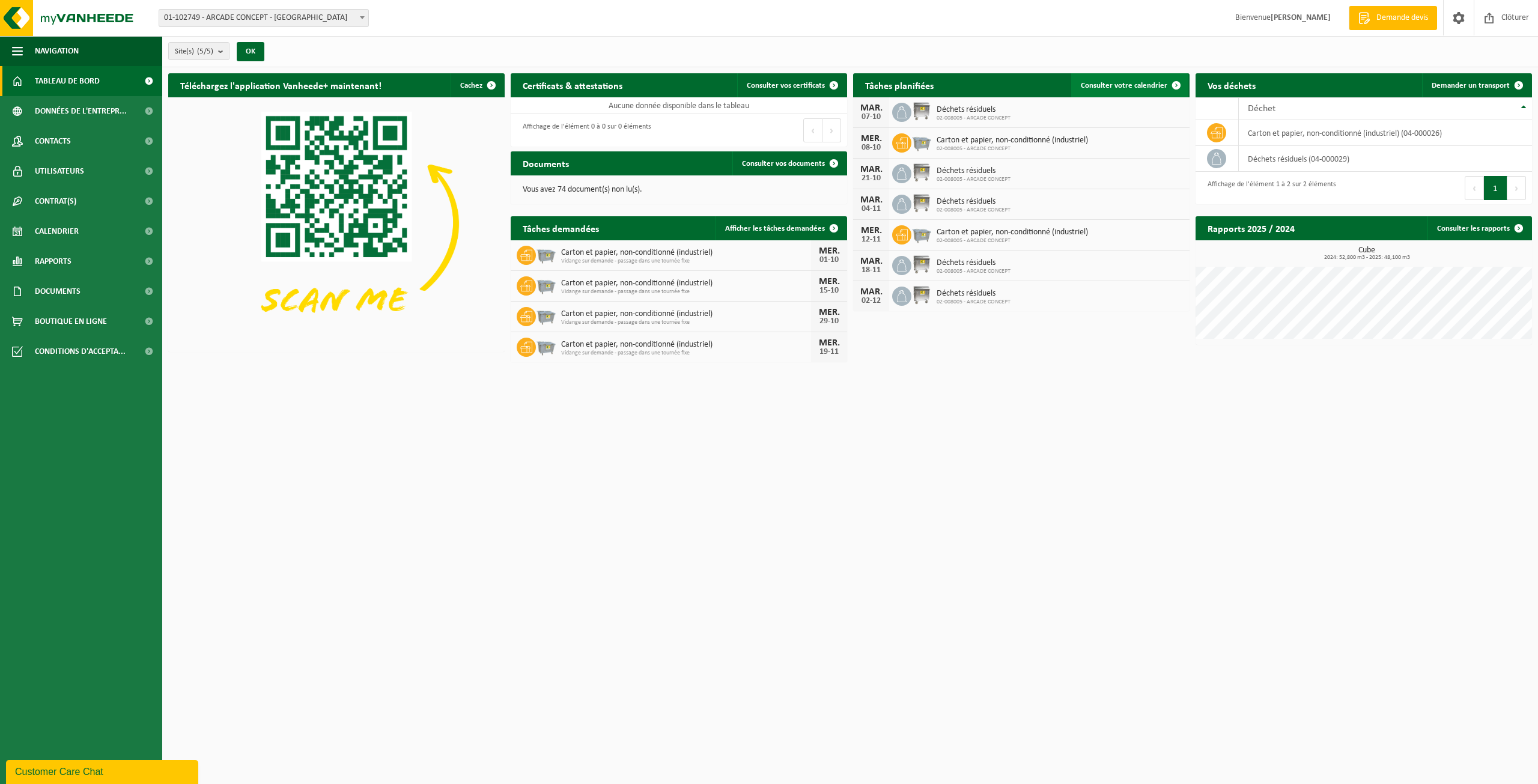
click at [1172, 82] on span at bounding box center [1177, 85] width 24 height 24
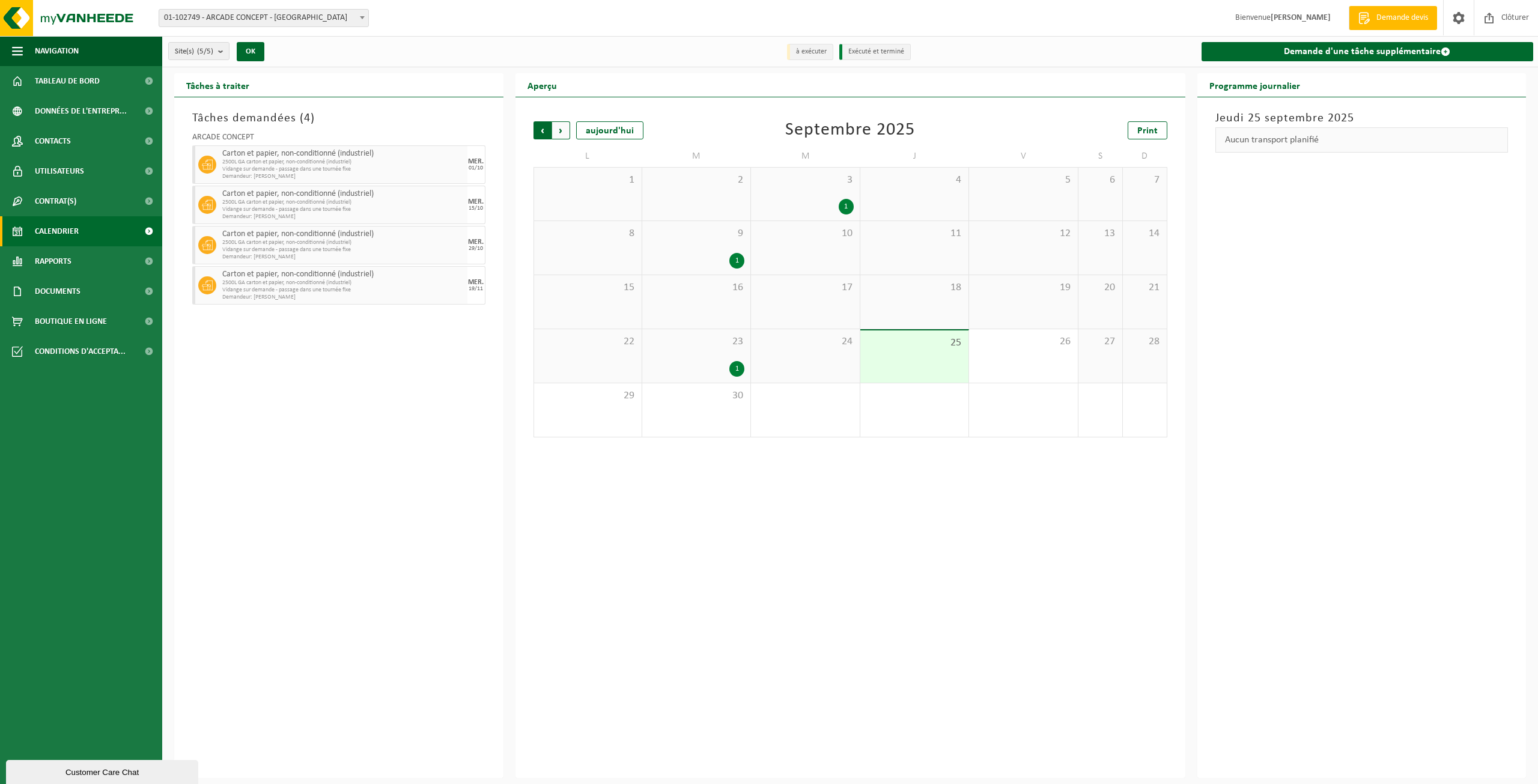
click at [556, 127] on span "Suivant" at bounding box center [561, 130] width 18 height 18
click at [849, 259] on icon at bounding box center [845, 260] width 10 height 10
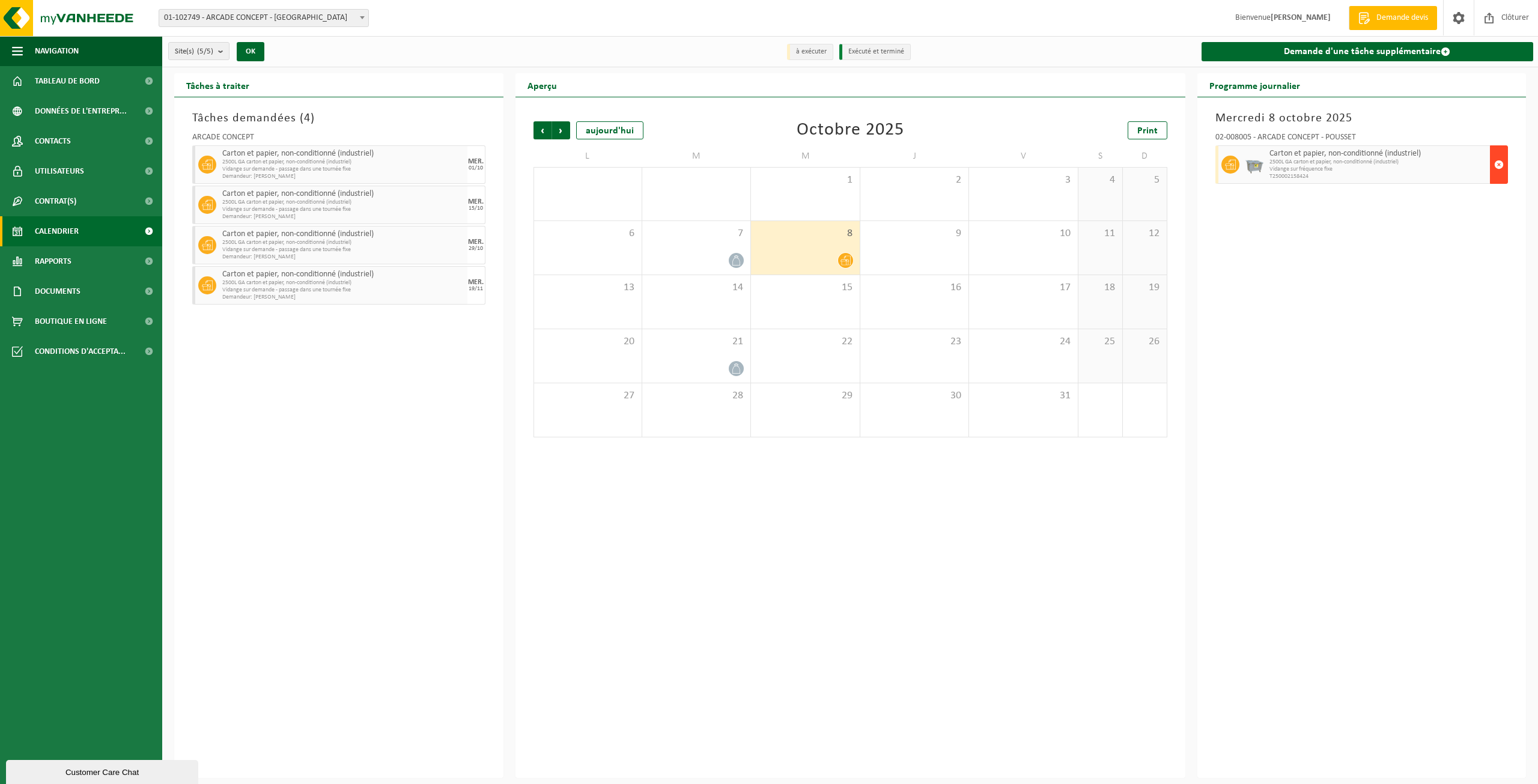
click at [1502, 165] on span "button" at bounding box center [1499, 165] width 10 height 24
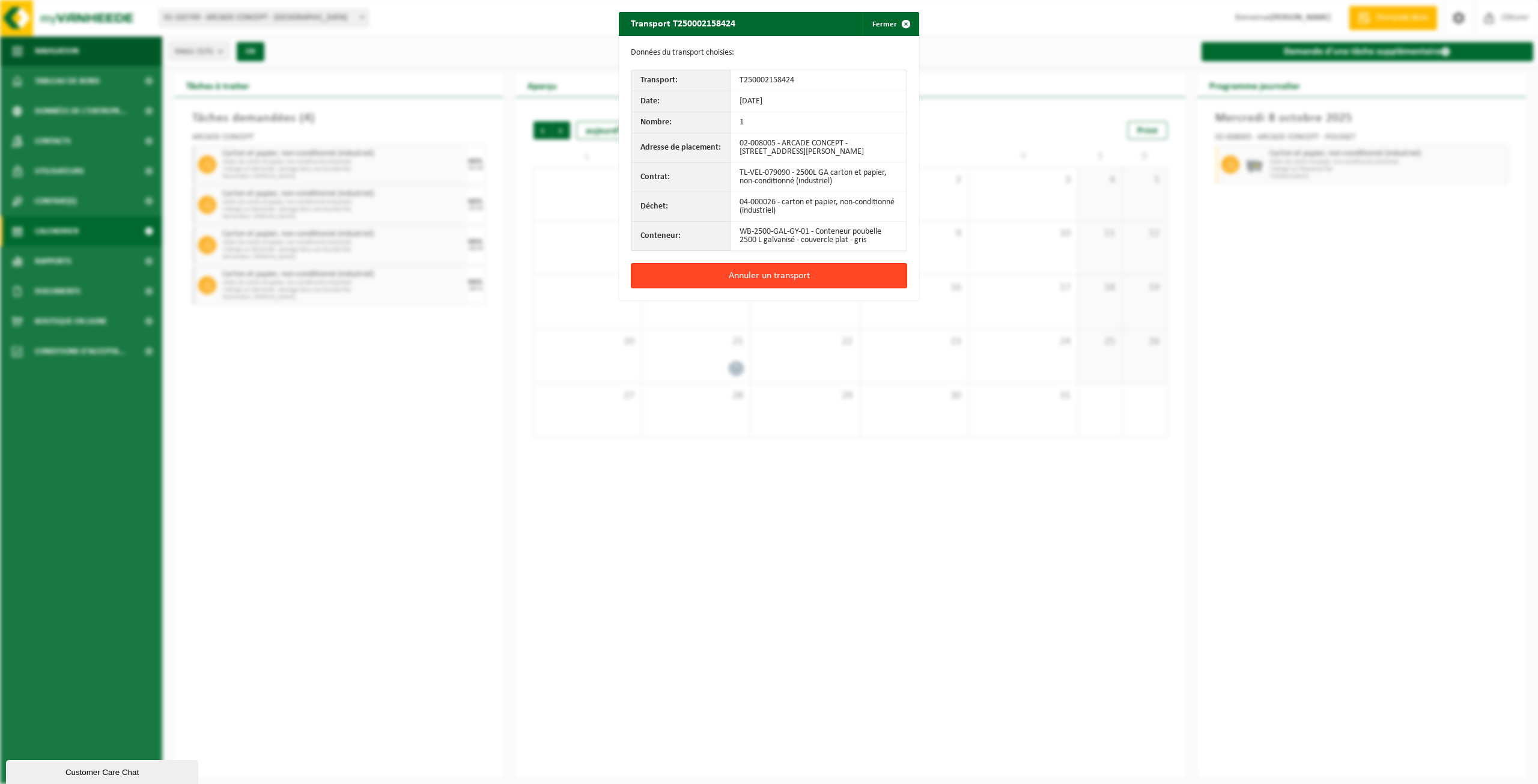
click at [846, 270] on button "Annuler un transport" at bounding box center [769, 276] width 276 height 25
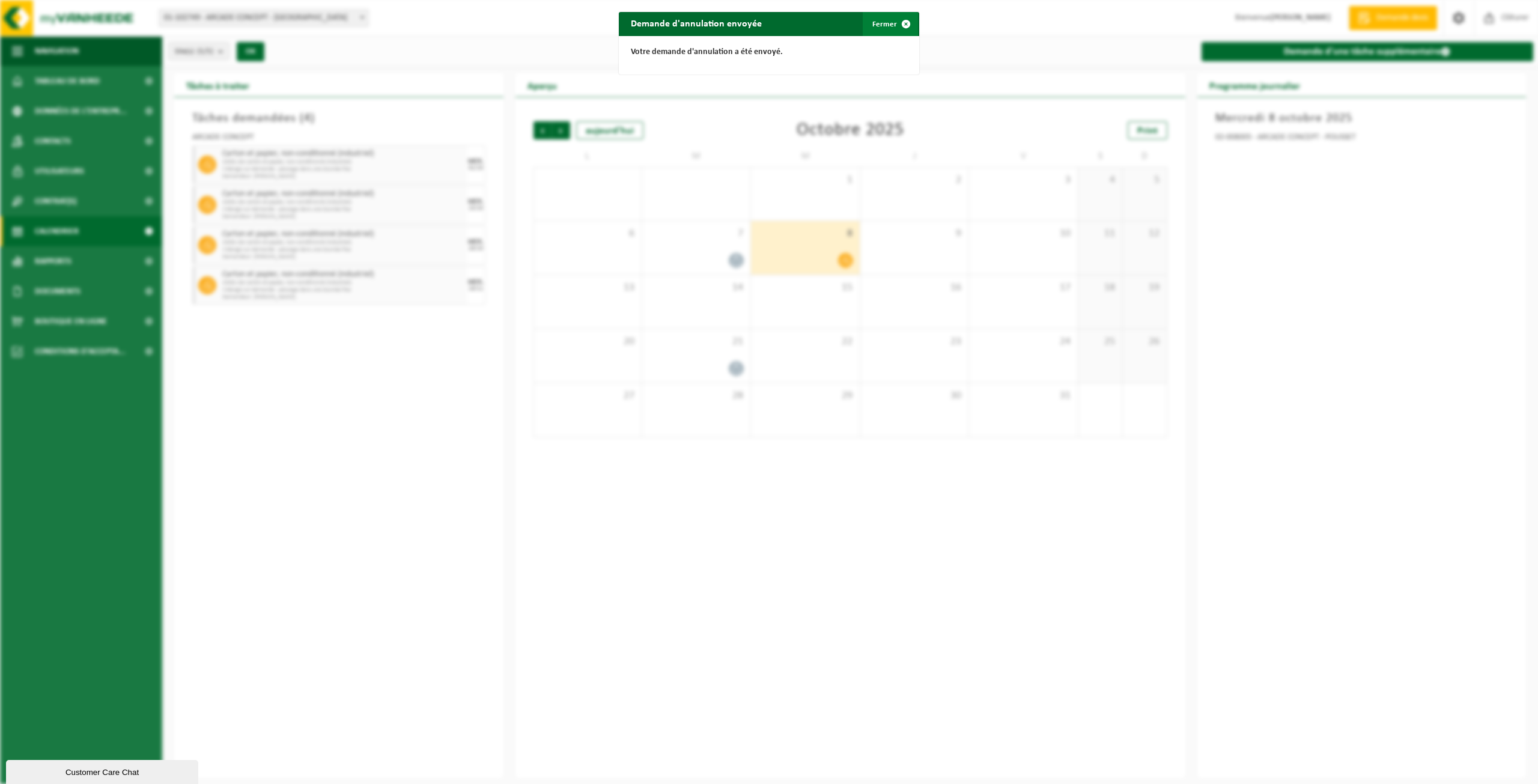
click at [883, 22] on button "Fermer" at bounding box center [890, 24] width 55 height 24
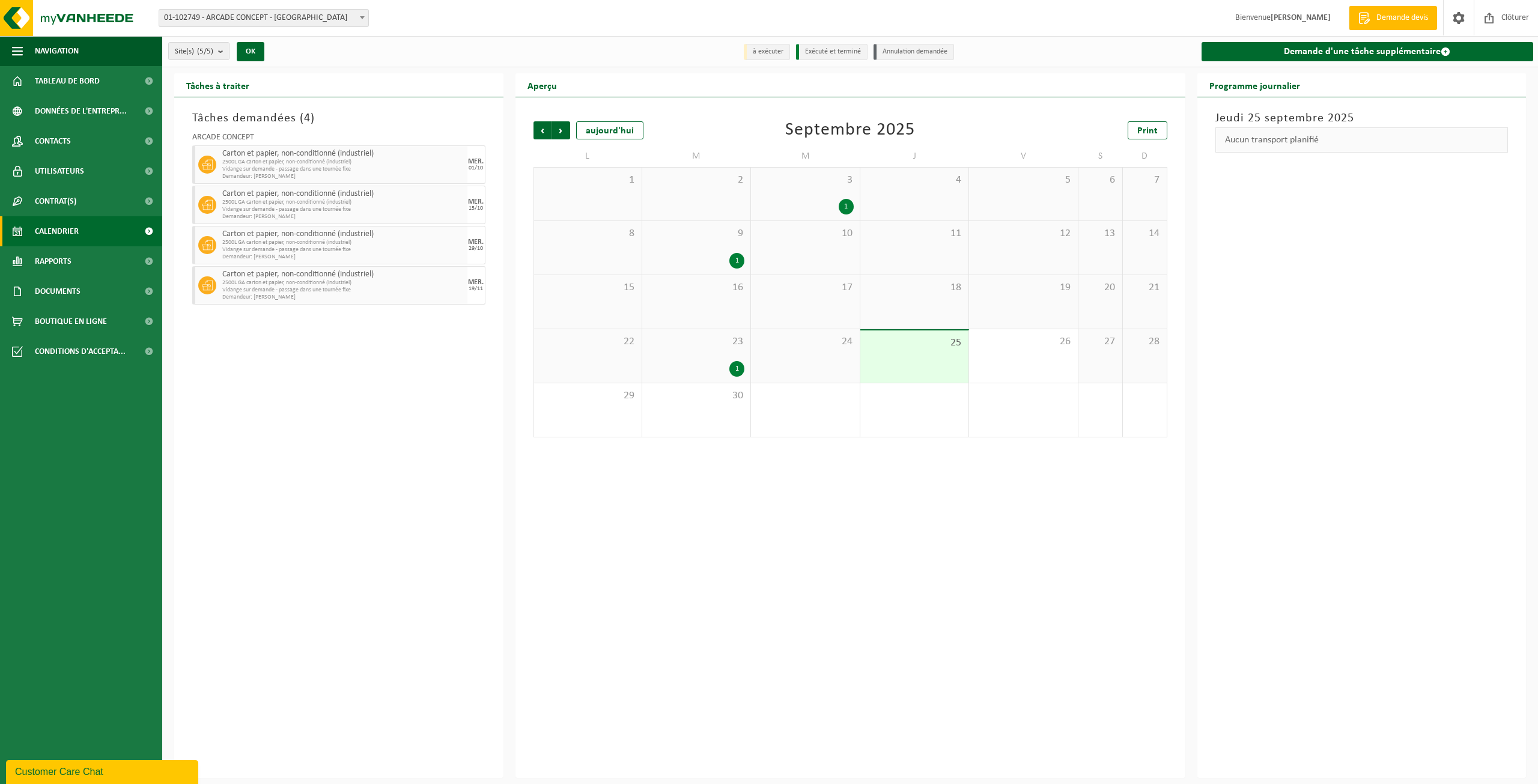
click at [1307, 23] on span "Bienvenue VINCENT SNYERS" at bounding box center [1282, 18] width 119 height 36
click at [1304, 18] on strong "[PERSON_NAME]" at bounding box center [1301, 18] width 60 height 9
click at [1460, 17] on span at bounding box center [1459, 18] width 18 height 36
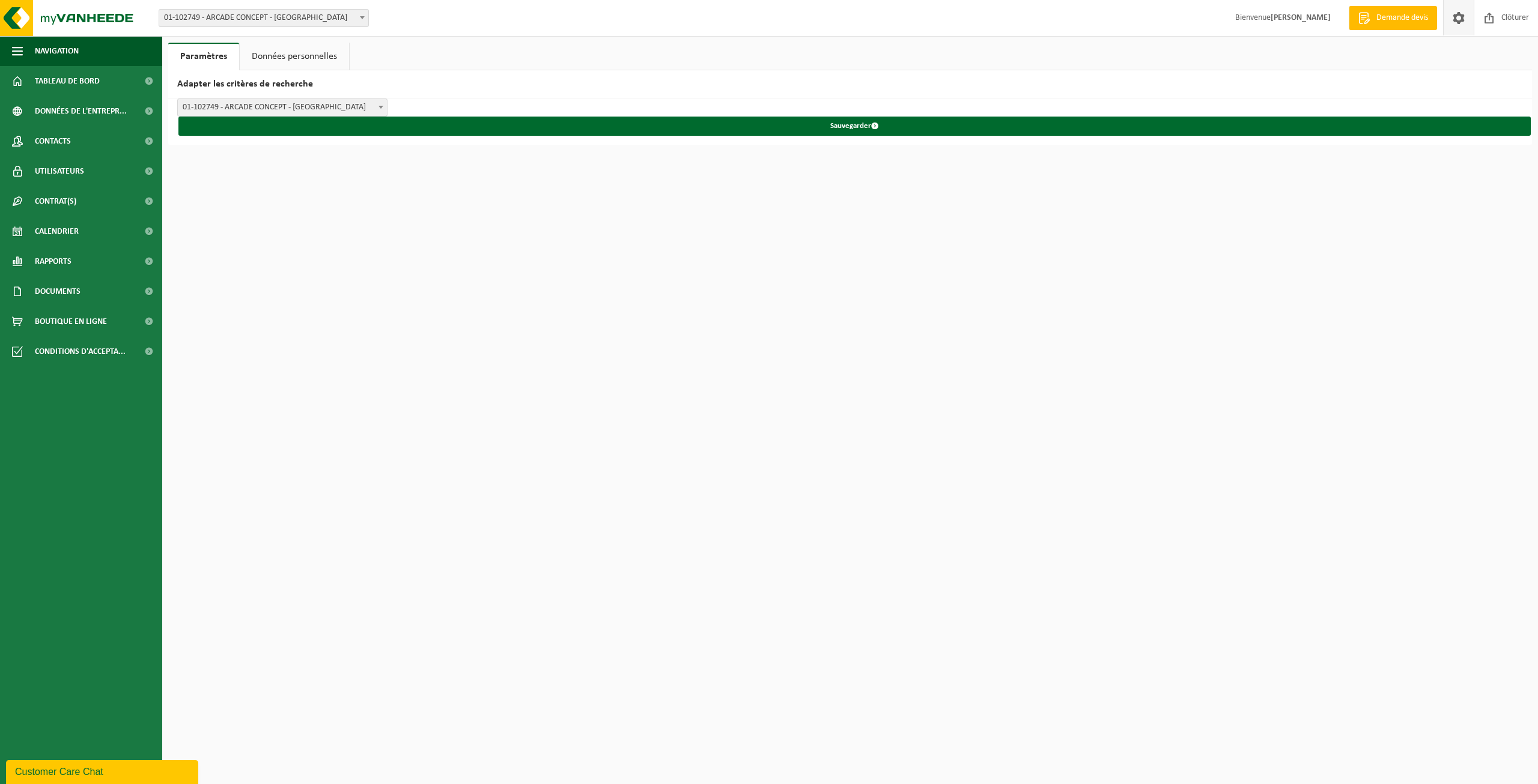
click at [293, 47] on link "Données personnelles" at bounding box center [294, 56] width 110 height 28
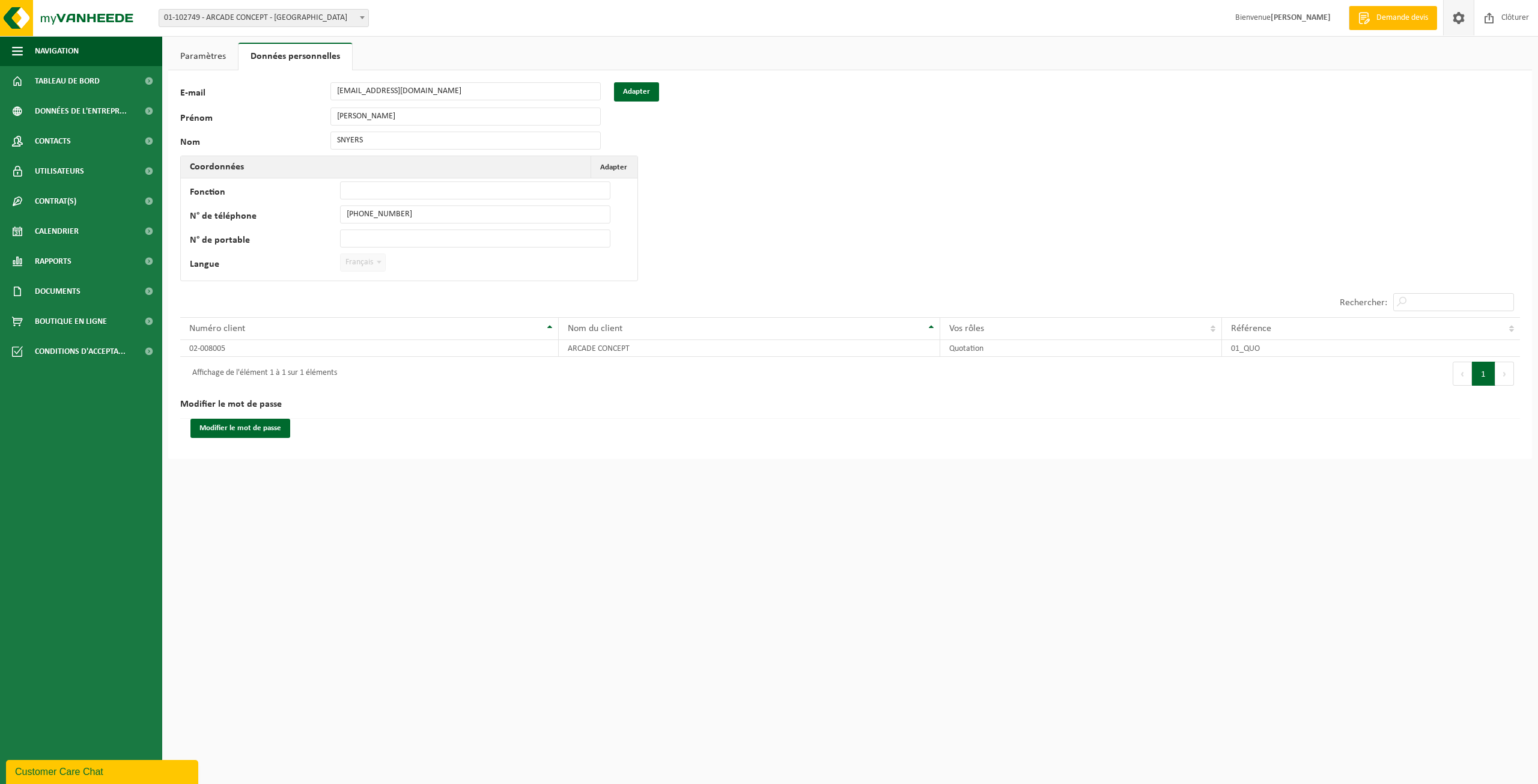
click at [214, 49] on link "Paramètres" at bounding box center [203, 56] width 70 height 28
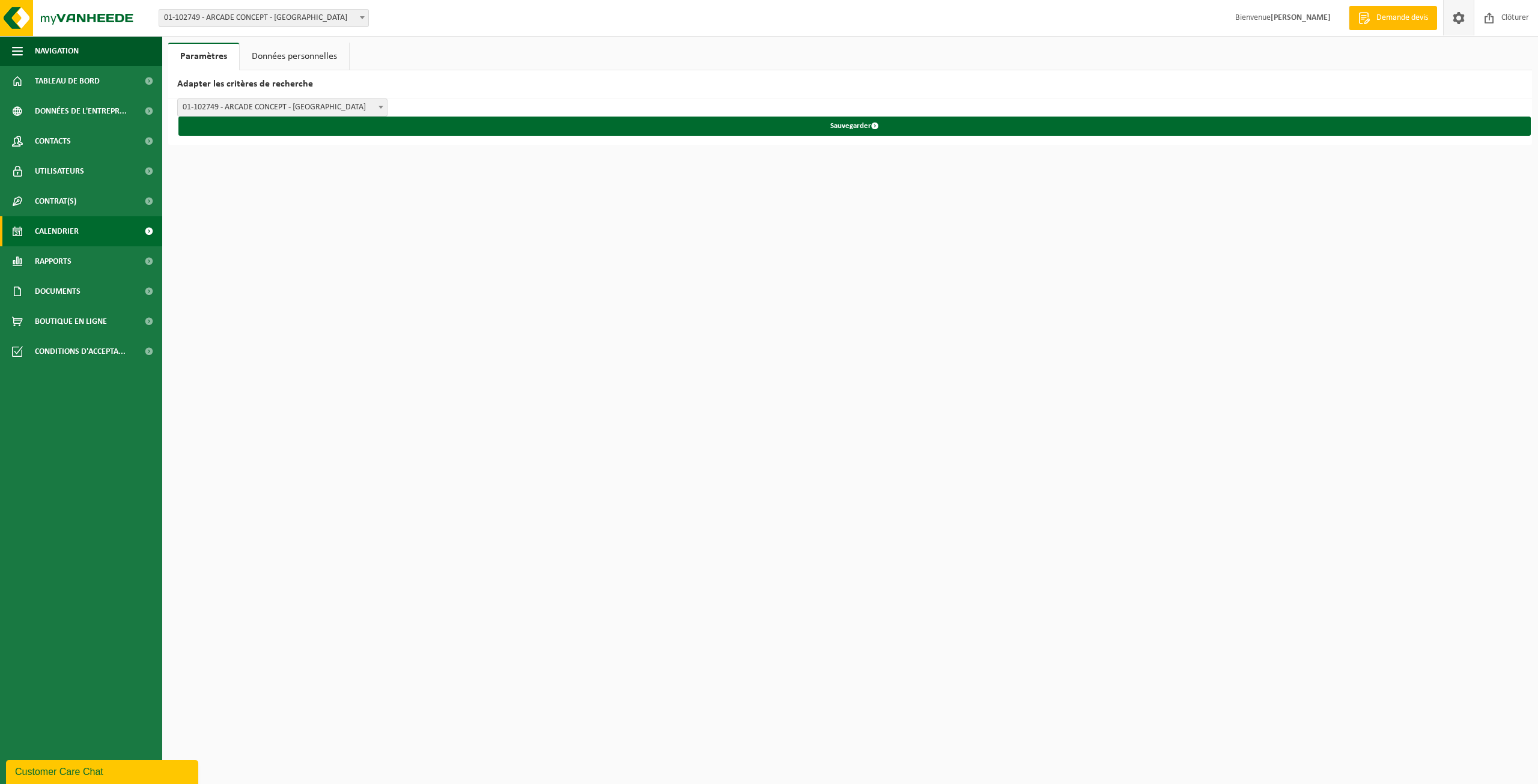
click at [81, 226] on link "Calendrier" at bounding box center [81, 231] width 162 height 30
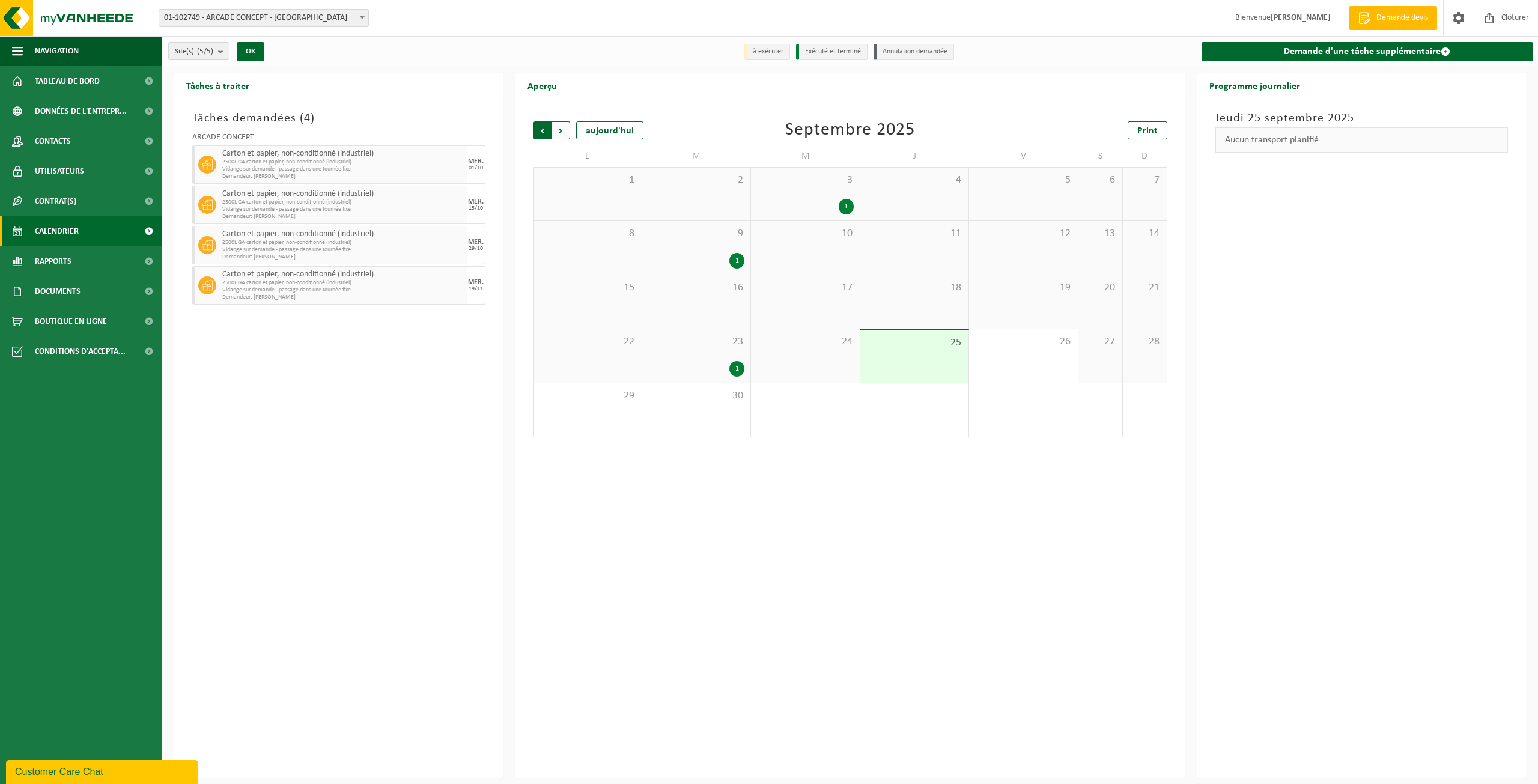
click at [562, 134] on span "Suivant" at bounding box center [561, 130] width 18 height 18
click at [564, 128] on span "Suivant" at bounding box center [561, 130] width 18 height 18
click at [465, 293] on div "Carton et papier, non-conditionné (industriel) 2500L GA carton et papier, non-c…" at bounding box center [343, 286] width 248 height 39
click at [284, 283] on span "2500L GA carton et papier, non-conditionné (industriel)" at bounding box center [343, 283] width 242 height 7
click at [358, 291] on span "Vidange sur demande - passage dans une tournée fixe" at bounding box center [343, 290] width 242 height 7
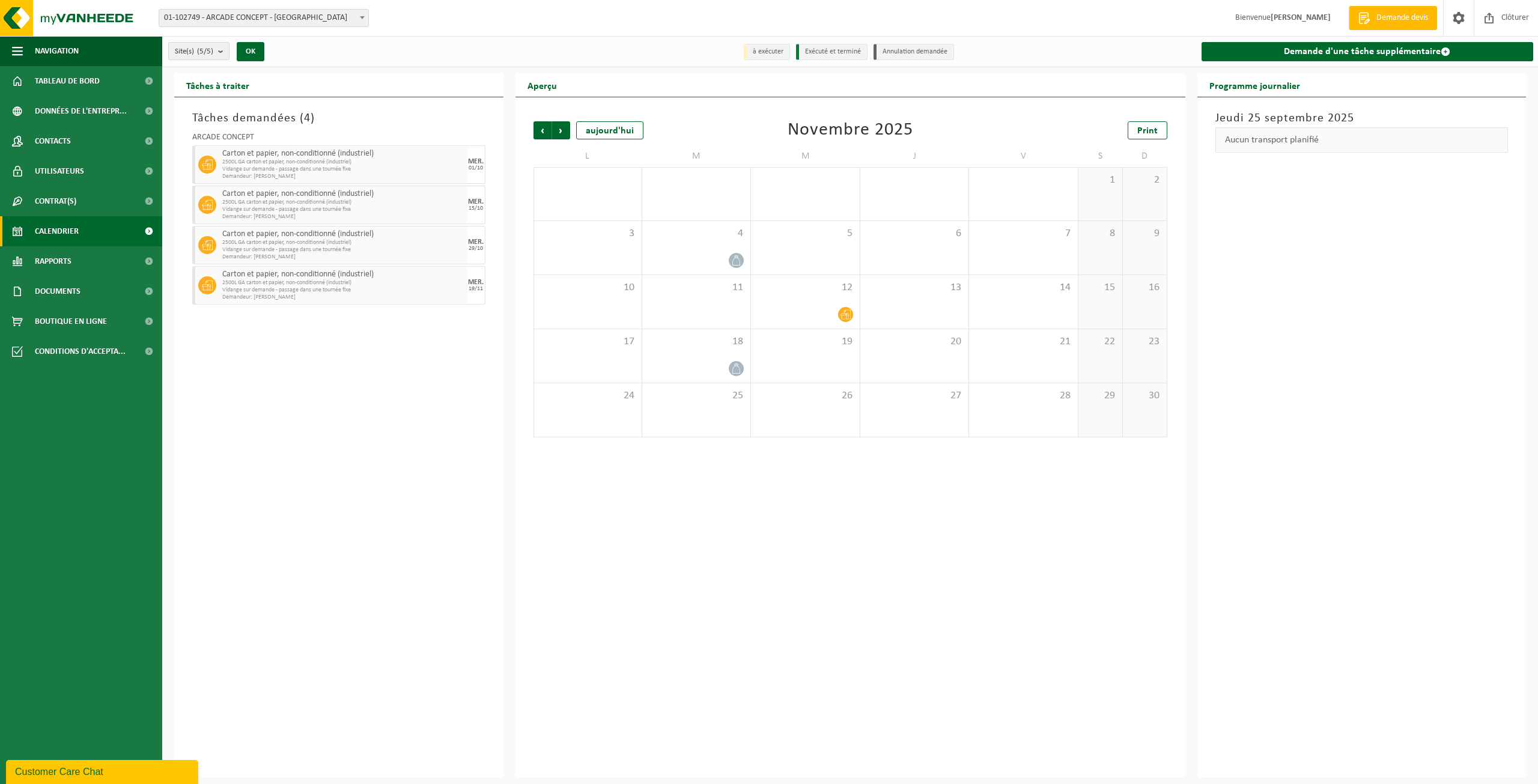
click at [207, 282] on icon at bounding box center [207, 285] width 11 height 11
click at [149, 231] on span at bounding box center [148, 231] width 27 height 30
click at [563, 125] on span "Suivant" at bounding box center [561, 130] width 18 height 18
click at [847, 313] on icon at bounding box center [845, 315] width 10 height 10
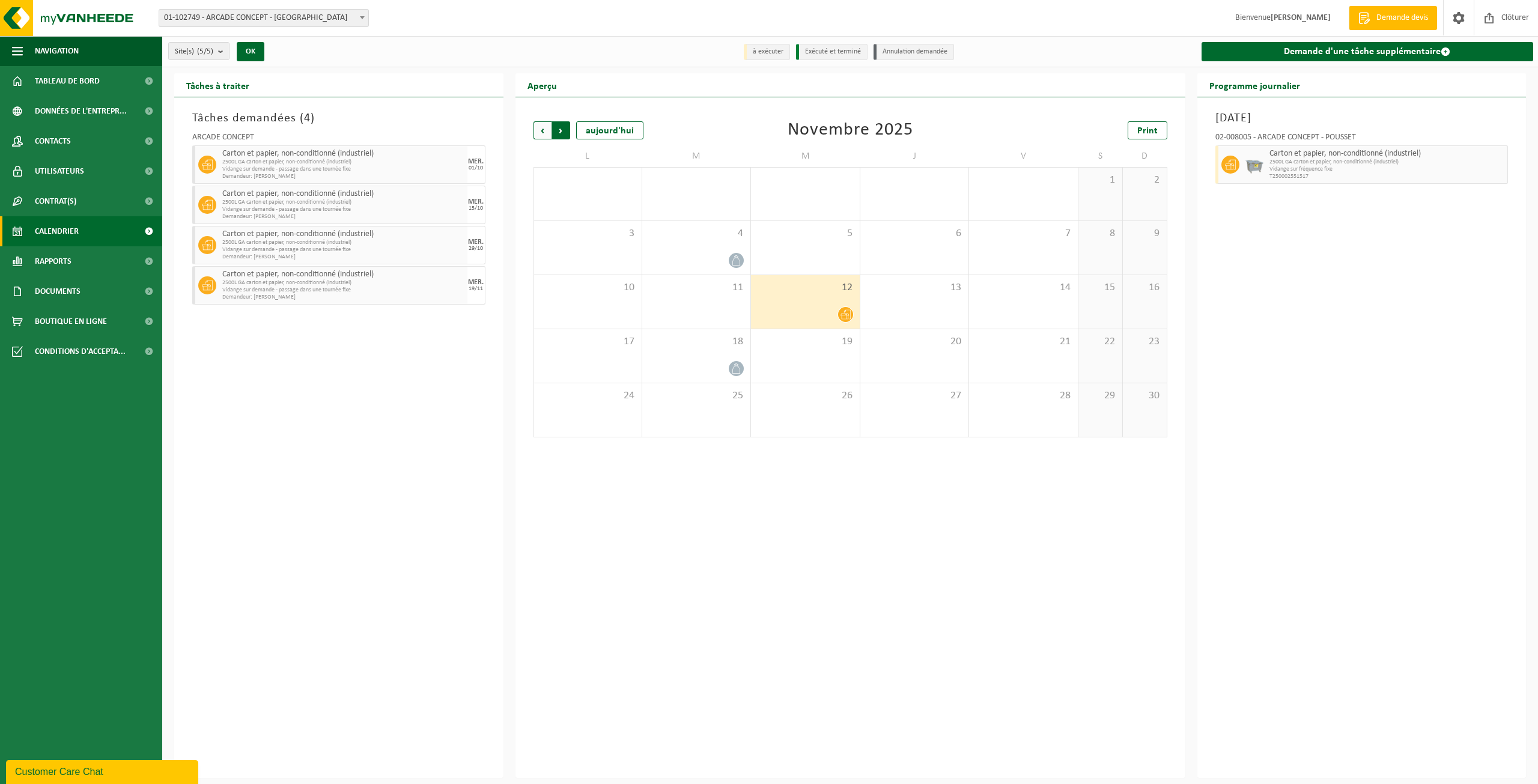
click at [540, 132] on span "Précédent" at bounding box center [543, 130] width 18 height 18
click at [828, 245] on div "8" at bounding box center [805, 248] width 108 height 53
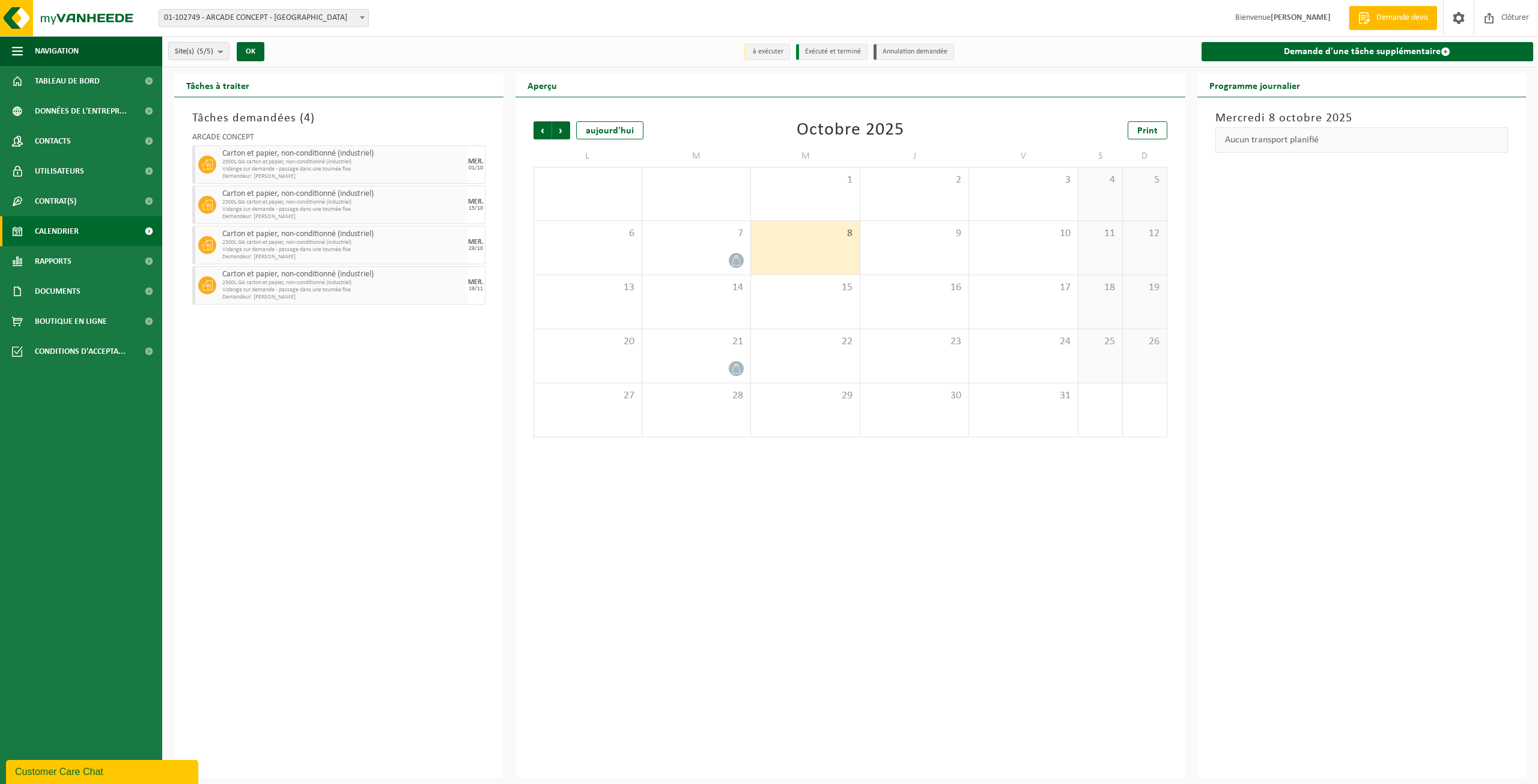
click at [452, 272] on span "Carton et papier, non-conditionné (industriel)" at bounding box center [343, 274] width 242 height 10
click at [94, 288] on link "Documents" at bounding box center [81, 291] width 162 height 30
click at [381, 381] on div "Tâches demandées ( 4 ) ARCADE CONCEPT Carton et papier, non-conditionné (indust…" at bounding box center [339, 438] width 329 height 680
click at [430, 300] on div "Carton et papier, non-conditionné (industriel) 2500L GA carton et papier, non-c…" at bounding box center [343, 286] width 248 height 39
drag, startPoint x: 345, startPoint y: 286, endPoint x: 329, endPoint y: 284, distance: 16.1
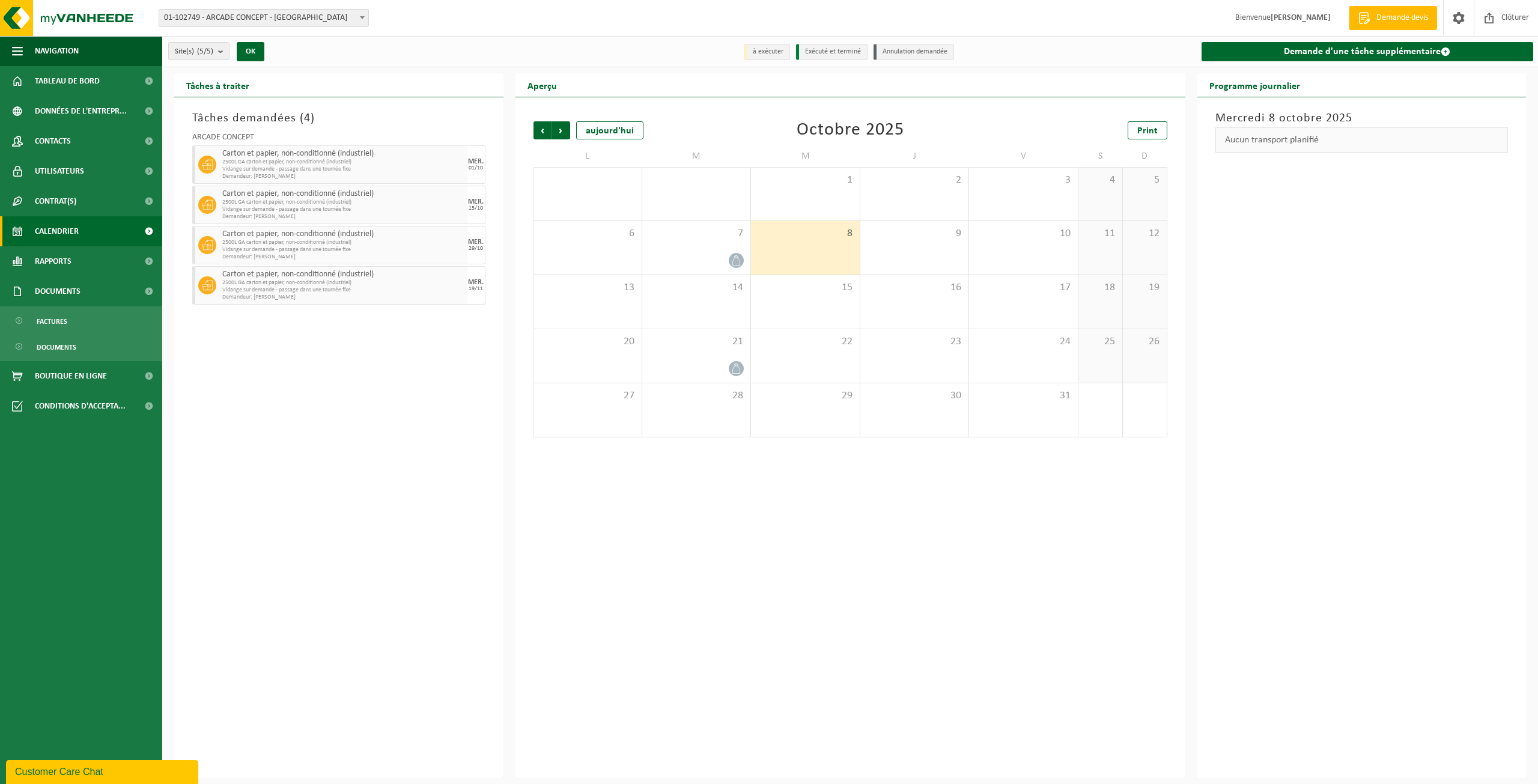
click at [343, 286] on span "Vidange sur demande - passage dans une tournée fixe" at bounding box center [343, 290] width 242 height 7
click at [309, 280] on span "2500L GA carton et papier, non-conditionné (industriel)" at bounding box center [343, 283] width 242 height 7
click at [208, 283] on icon at bounding box center [207, 285] width 11 height 11
click at [382, 348] on div "Tâches demandées ( 4 ) ARCADE CONCEPT Carton et papier, non-conditionné (indust…" at bounding box center [339, 438] width 329 height 680
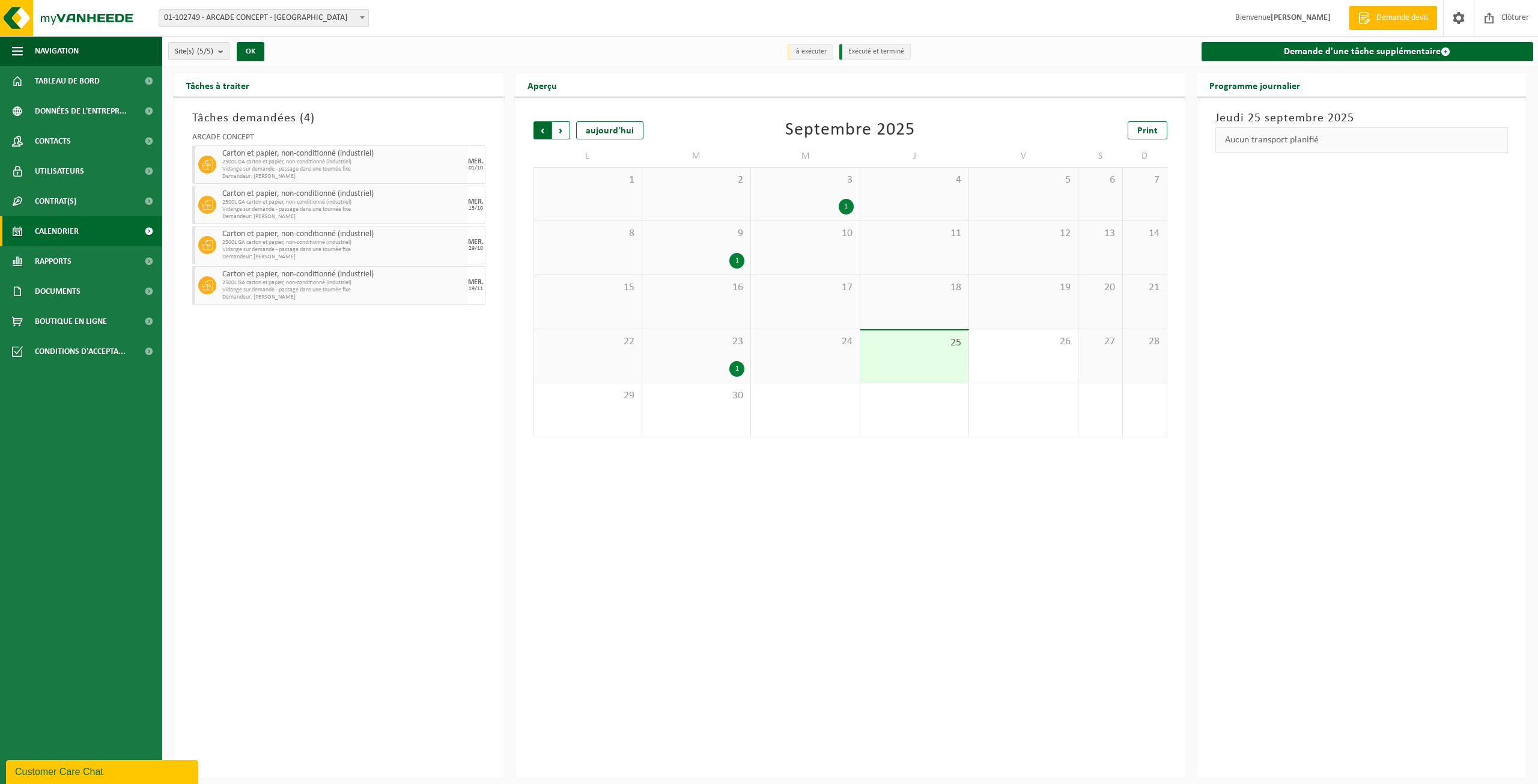
click at [563, 127] on span "Suivant" at bounding box center [561, 130] width 18 height 18
click at [555, 131] on span "Suivant" at bounding box center [561, 130] width 18 height 18
click at [544, 128] on span "Précédent" at bounding box center [543, 130] width 18 height 18
click at [558, 128] on span "Suivant" at bounding box center [561, 130] width 18 height 18
click at [469, 281] on div "MER." at bounding box center [476, 282] width 16 height 7
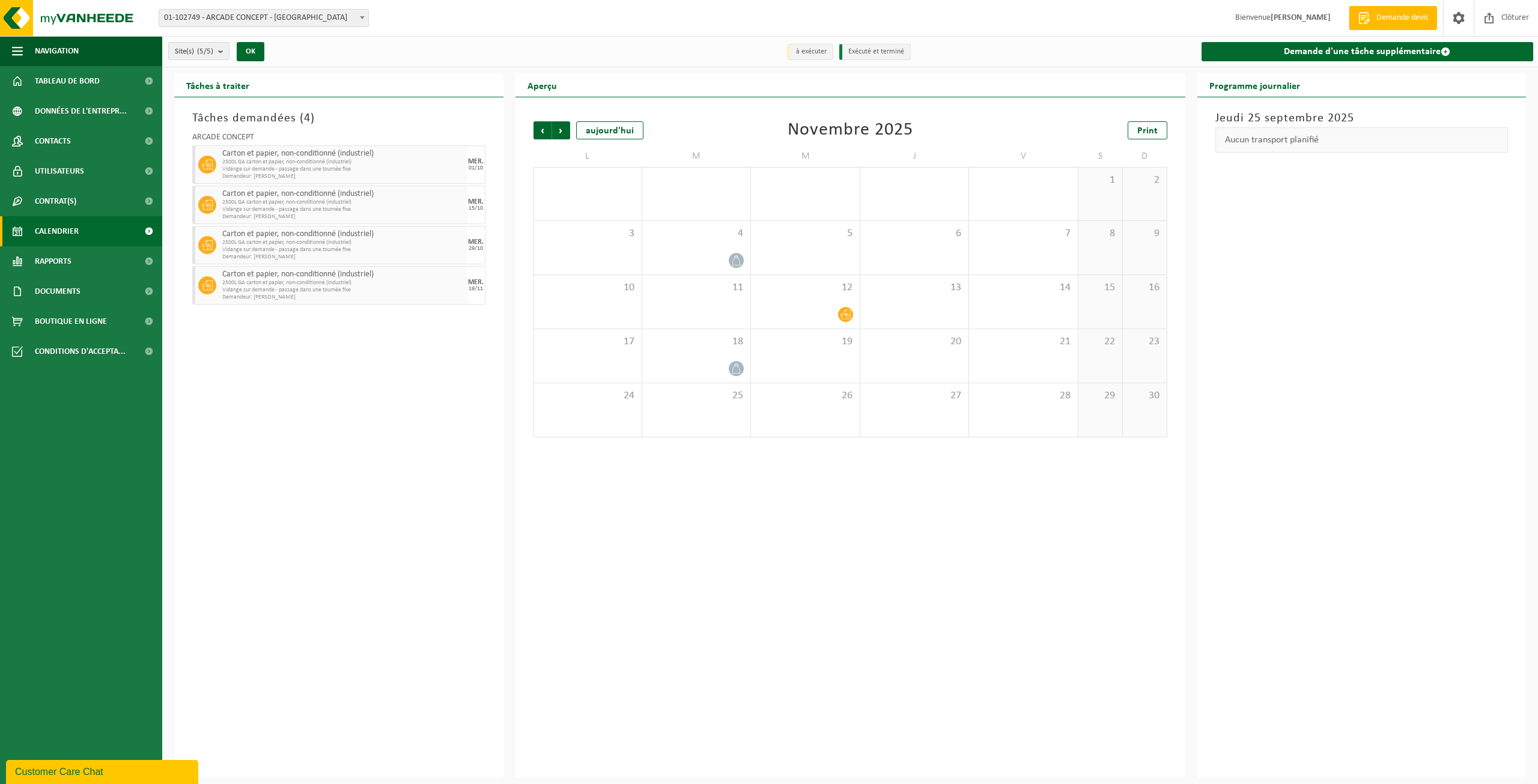
click at [299, 269] on span "Carton et papier, non-conditionné (industriel)" at bounding box center [343, 274] width 242 height 10
click at [1272, 47] on link "Demande d'une tâche supplémentaire" at bounding box center [1367, 51] width 332 height 19
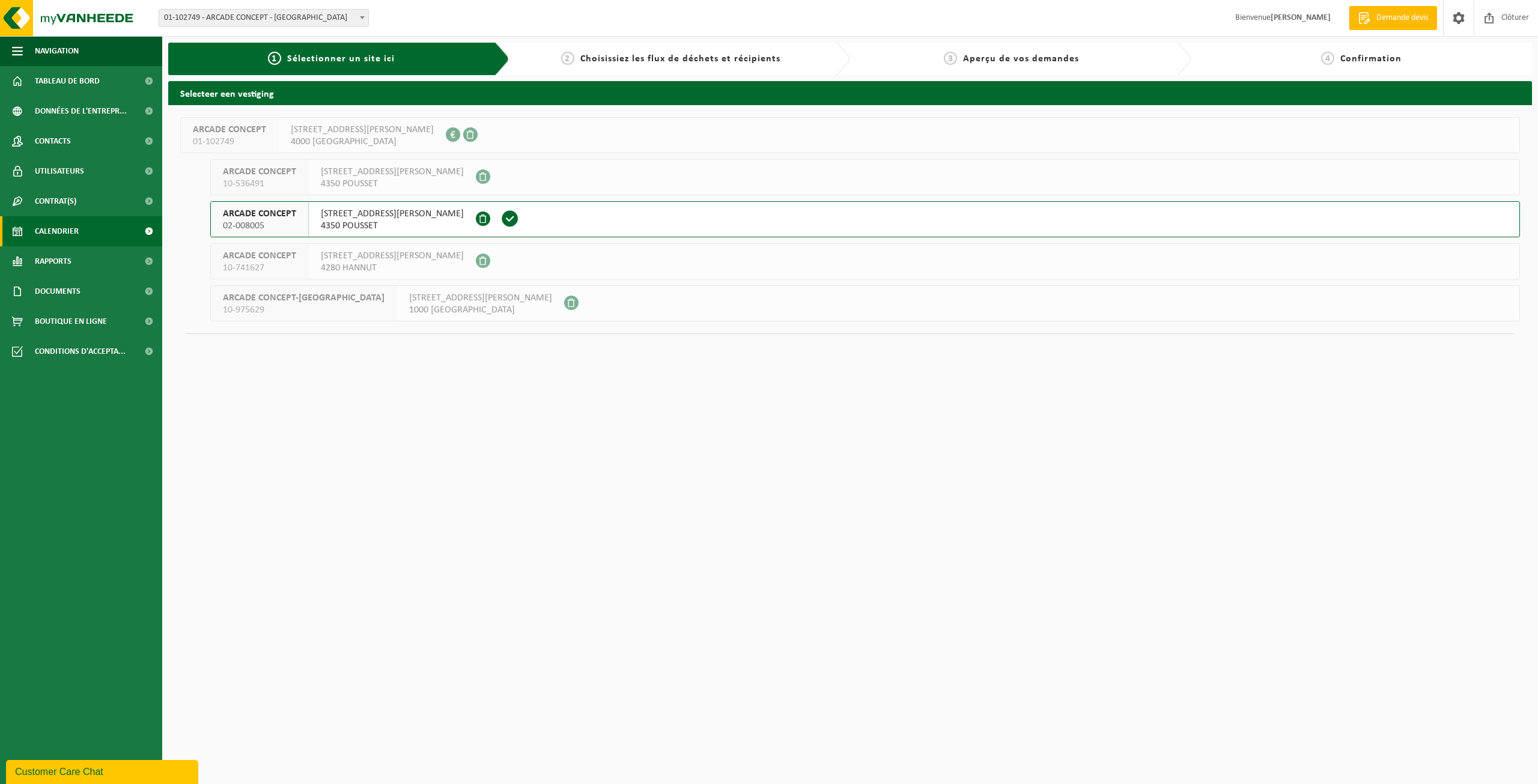
click at [83, 238] on link "Calendrier" at bounding box center [81, 231] width 162 height 30
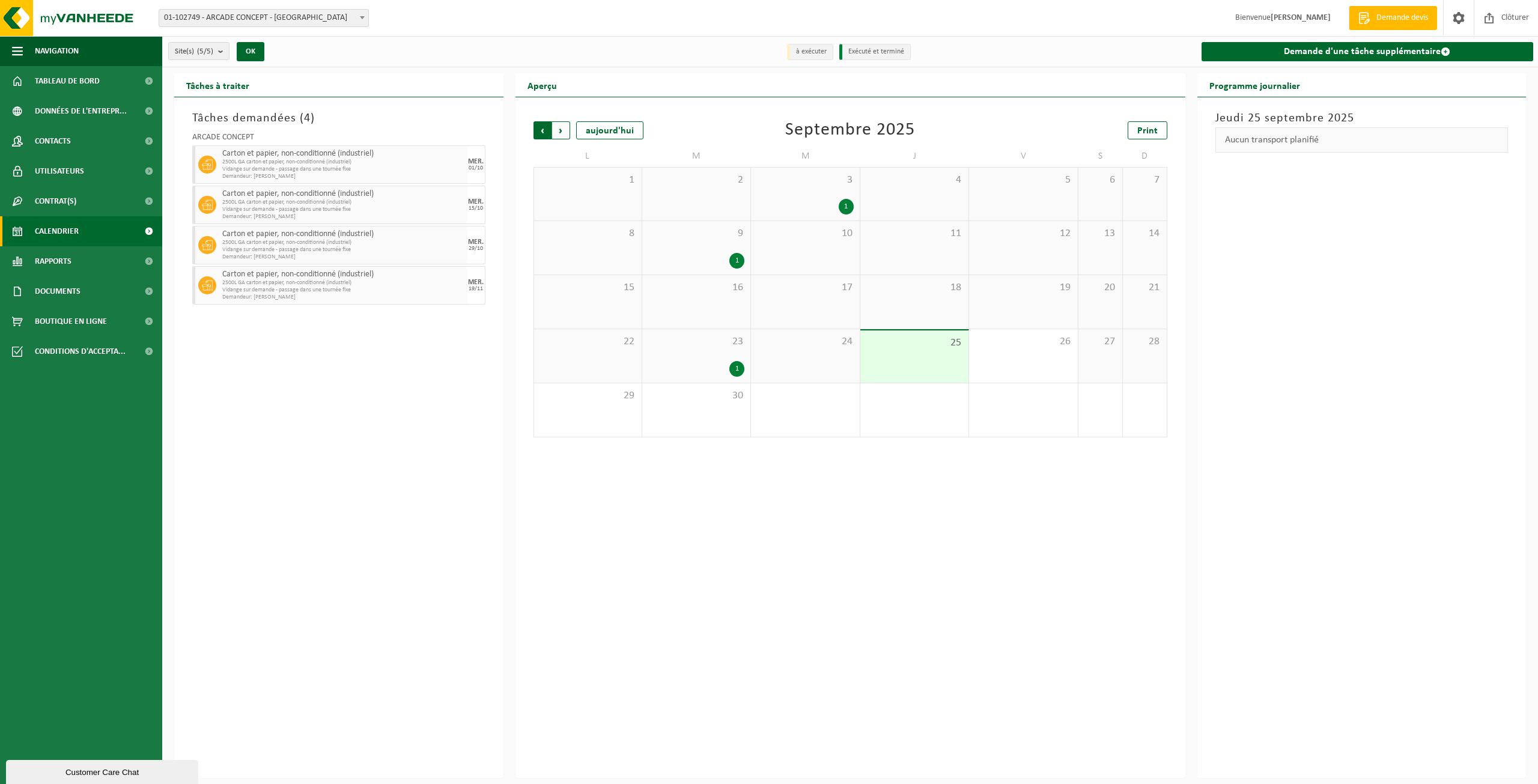
click at [554, 131] on span "Suivant" at bounding box center [561, 130] width 18 height 18
click at [565, 135] on span "Suivant" at bounding box center [561, 130] width 18 height 18
click at [544, 130] on span "Précédent" at bounding box center [543, 130] width 18 height 18
click at [537, 131] on span "Précédent" at bounding box center [543, 130] width 18 height 18
click at [560, 134] on span "Suivant" at bounding box center [561, 130] width 18 height 18
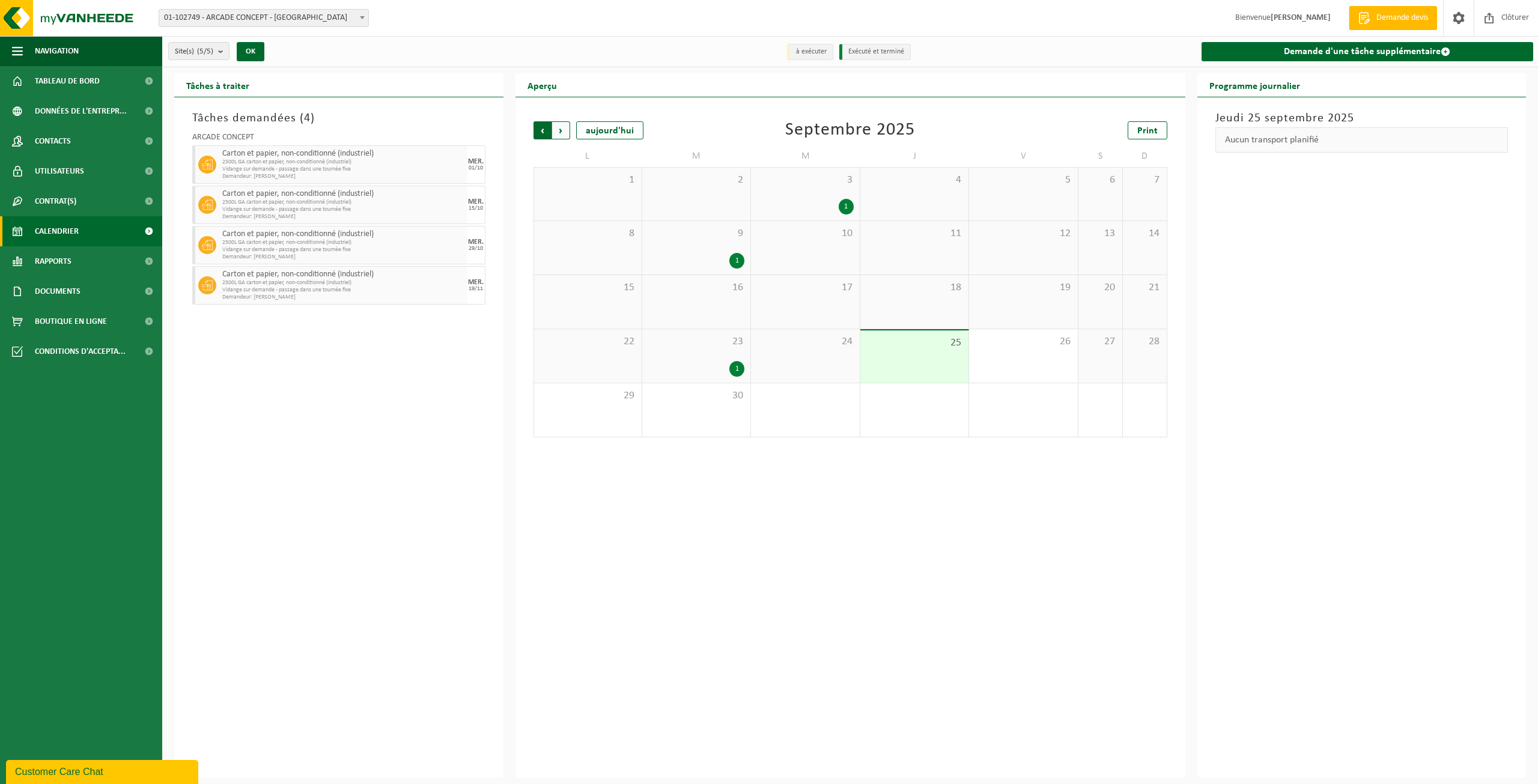
click at [557, 130] on span "Suivant" at bounding box center [561, 130] width 18 height 18
click at [563, 131] on span "Suivant" at bounding box center [561, 130] width 18 height 18
click at [561, 131] on span "Suivant" at bounding box center [561, 130] width 18 height 18
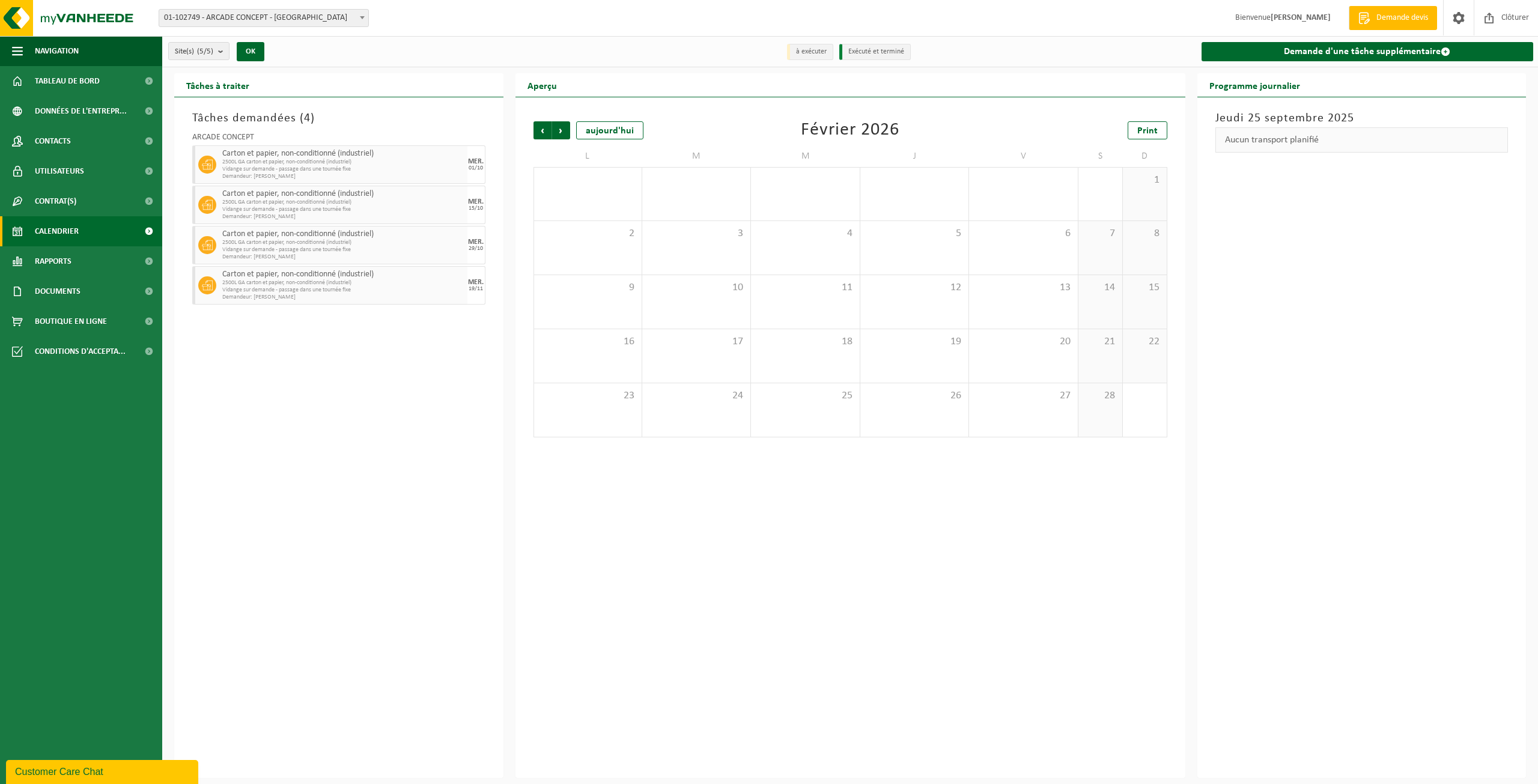
click at [561, 131] on span "Suivant" at bounding box center [561, 130] width 18 height 18
